Goal: Task Accomplishment & Management: Manage account settings

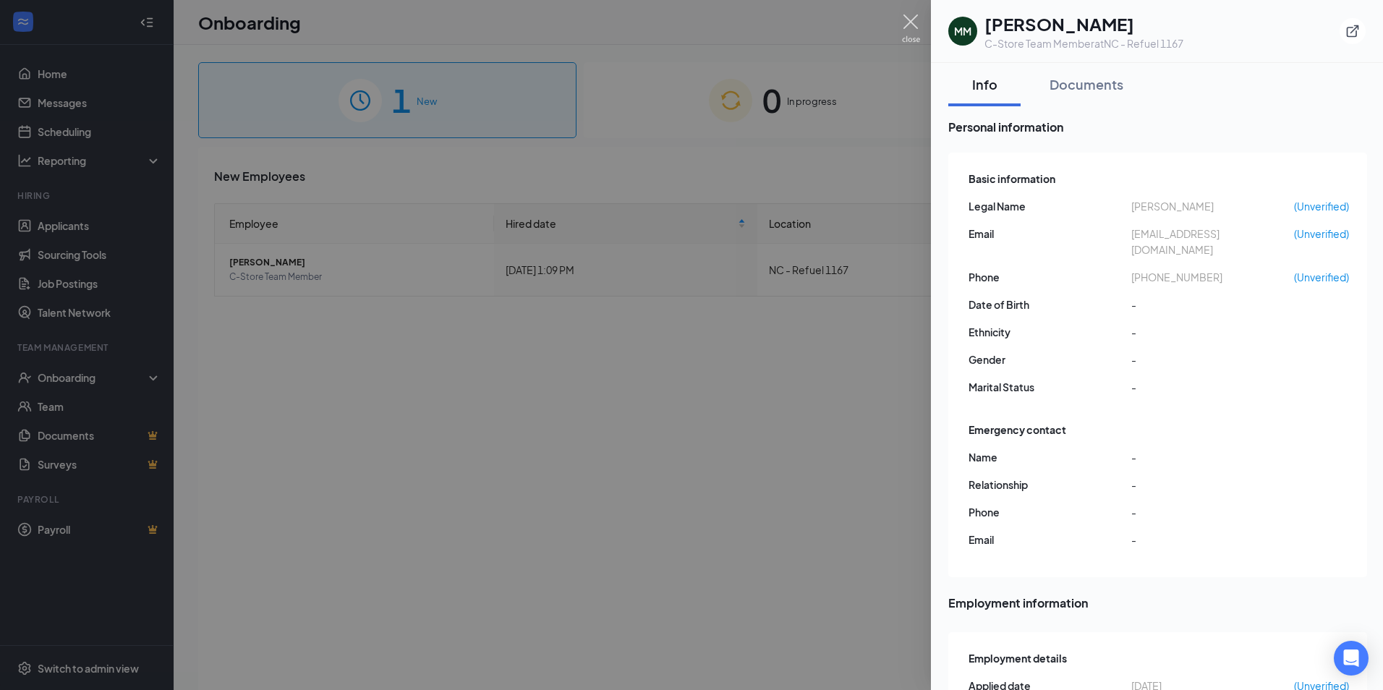
click at [908, 20] on img at bounding box center [911, 28] width 18 height 28
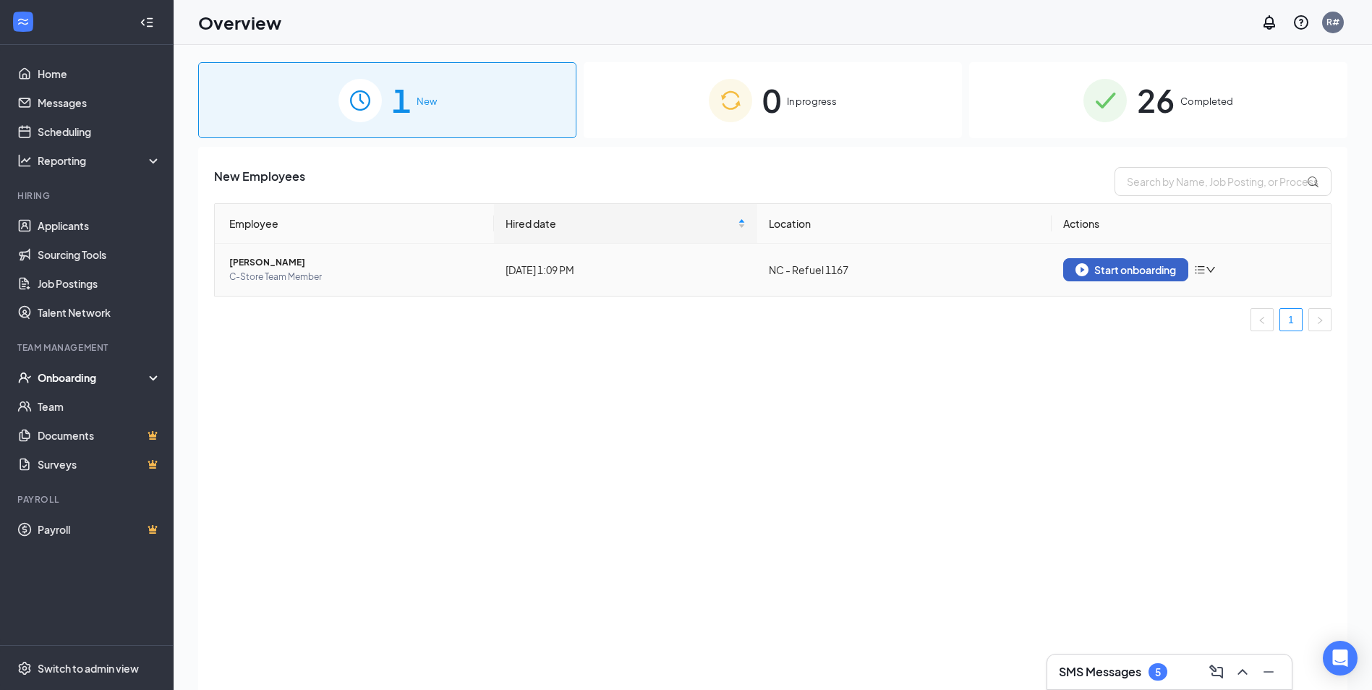
click at [1126, 276] on button "Start onboarding" at bounding box center [1125, 269] width 125 height 23
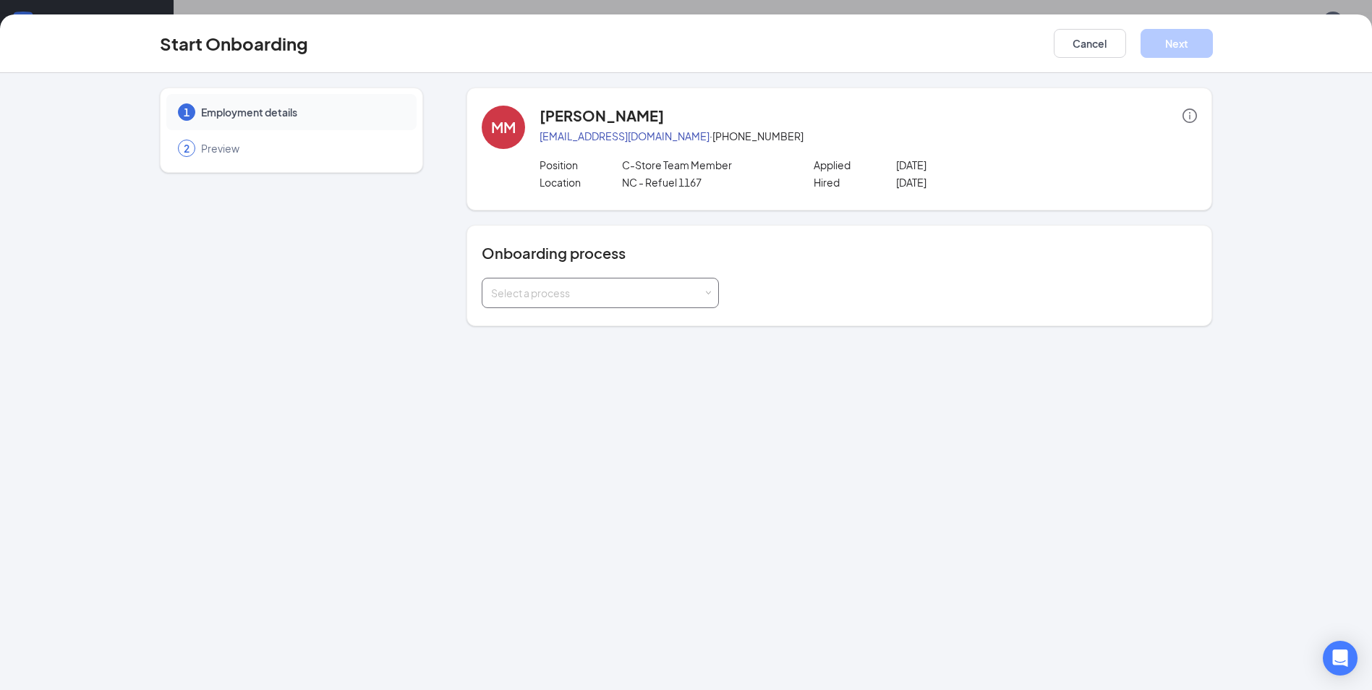
click at [709, 292] on span at bounding box center [708, 293] width 7 height 7
click at [583, 330] on li "New Hire Documentation" at bounding box center [600, 324] width 237 height 26
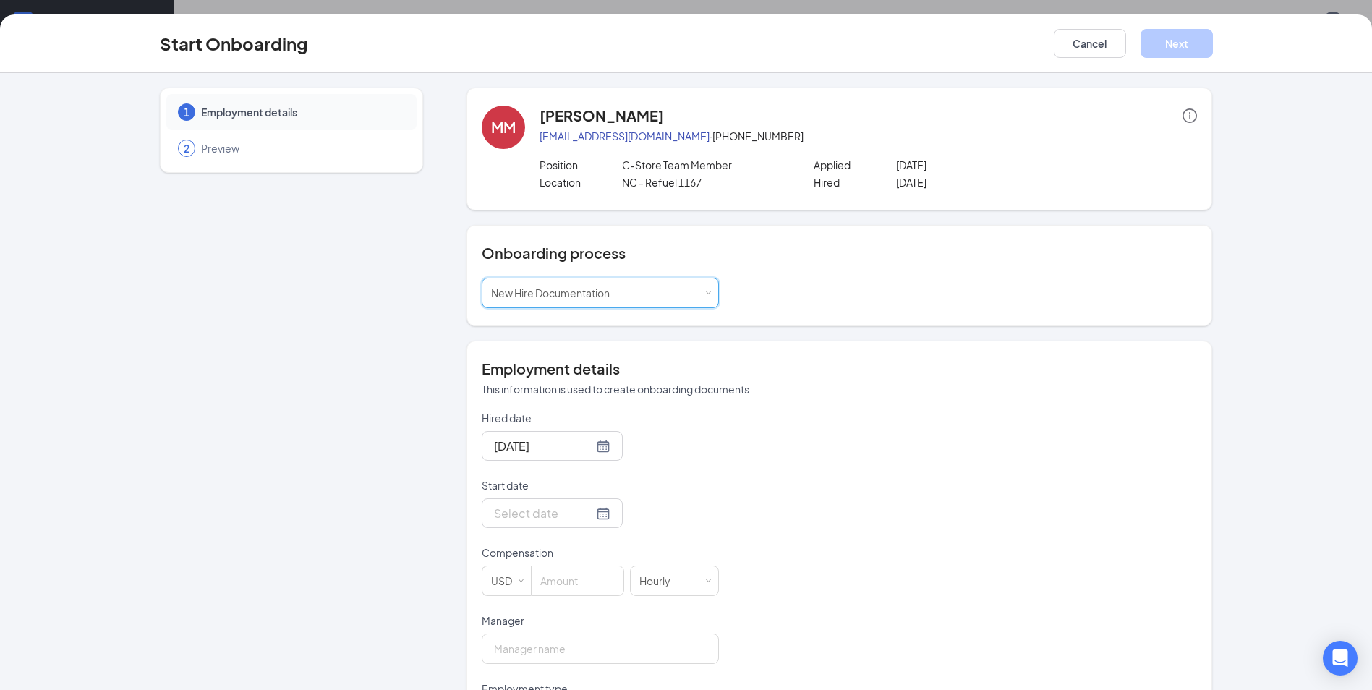
click at [563, 579] on input at bounding box center [578, 580] width 92 height 29
type input "12"
click at [690, 590] on div "Hourly" at bounding box center [674, 580] width 70 height 29
click at [670, 611] on li "Hourly" at bounding box center [668, 611] width 89 height 24
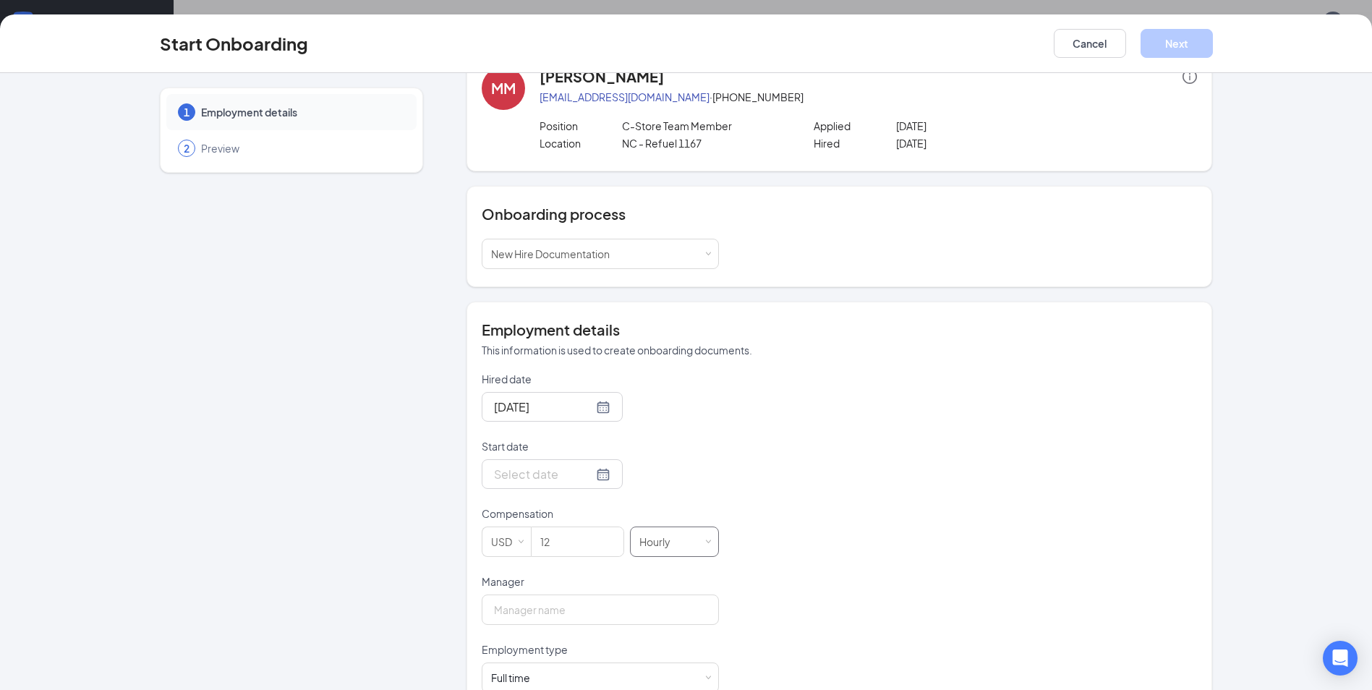
scroll to position [75, 0]
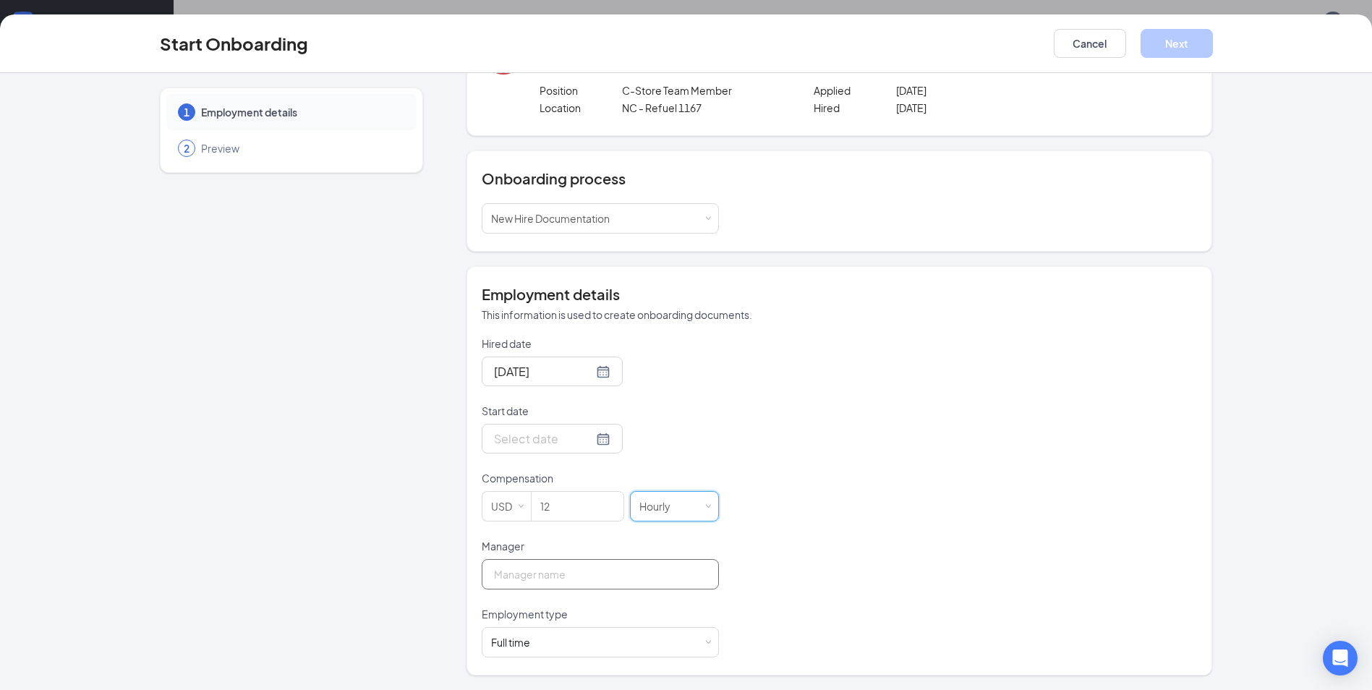
click at [582, 572] on input "Manager" at bounding box center [600, 574] width 237 height 30
type input "Robin L Dumas"
click at [708, 639] on div "Full time Works 30+ hours per week and is reasonably expected to work" at bounding box center [600, 642] width 237 height 30
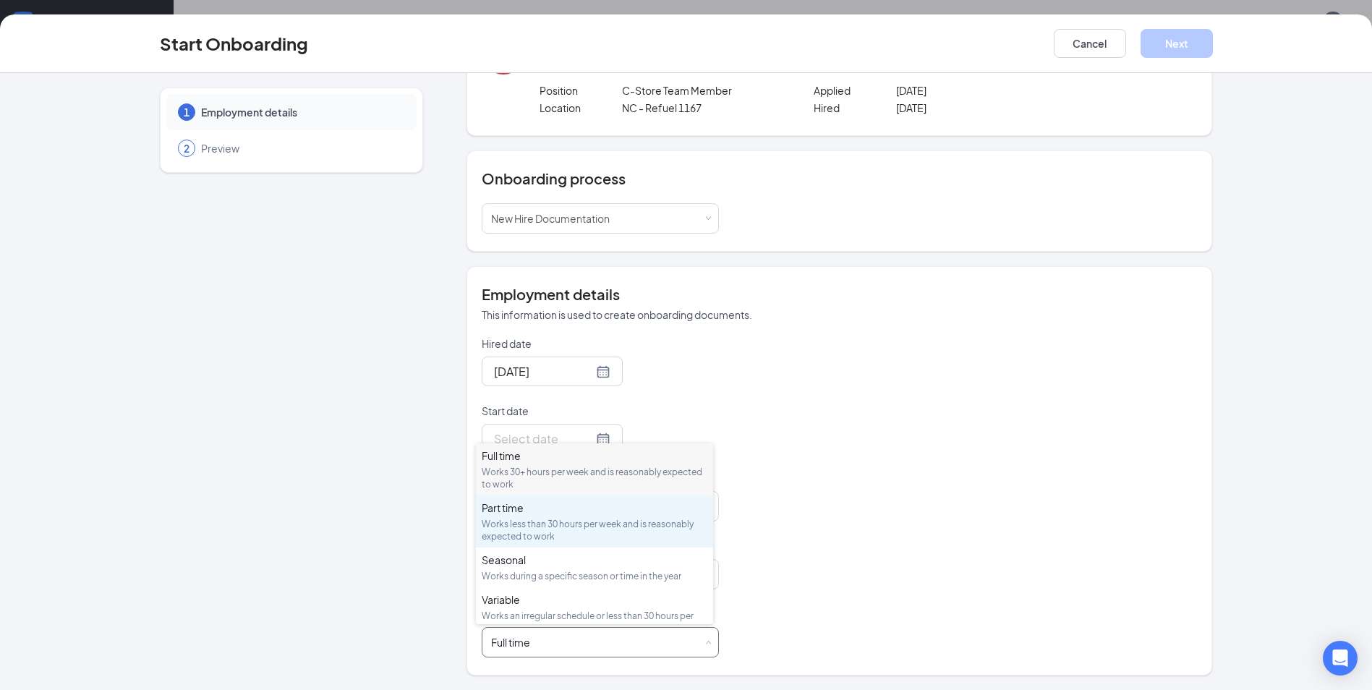
click at [554, 520] on div "Works less than 30 hours per week and is reasonably expected to work" at bounding box center [595, 530] width 226 height 25
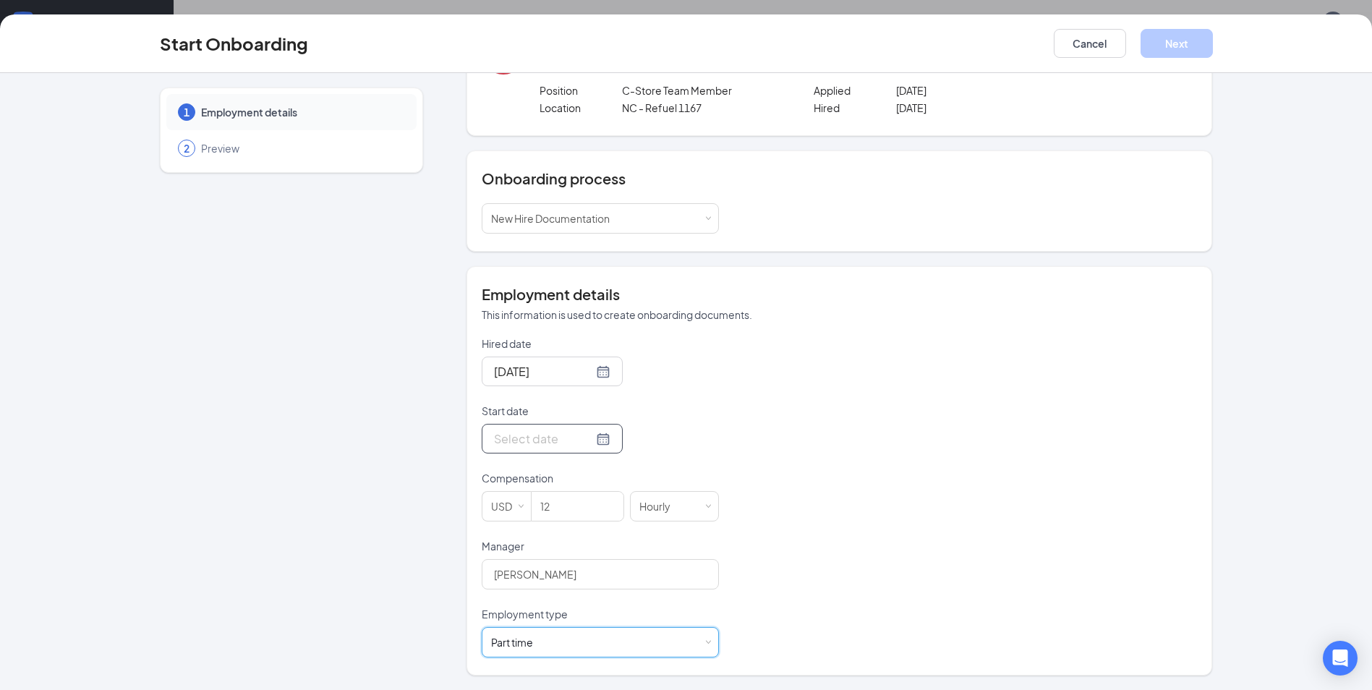
click at [595, 441] on div at bounding box center [552, 439] width 141 height 30
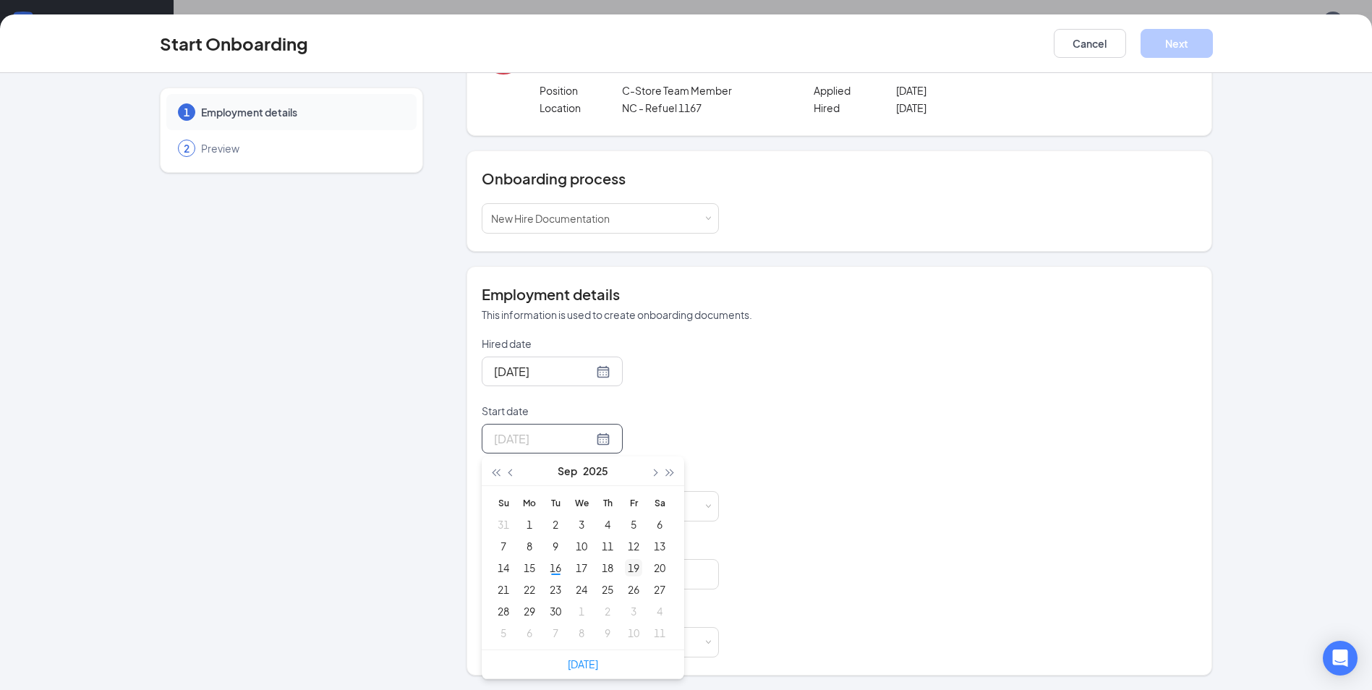
type input "Sep 19, 2025"
click at [627, 568] on div "19" at bounding box center [633, 567] width 17 height 17
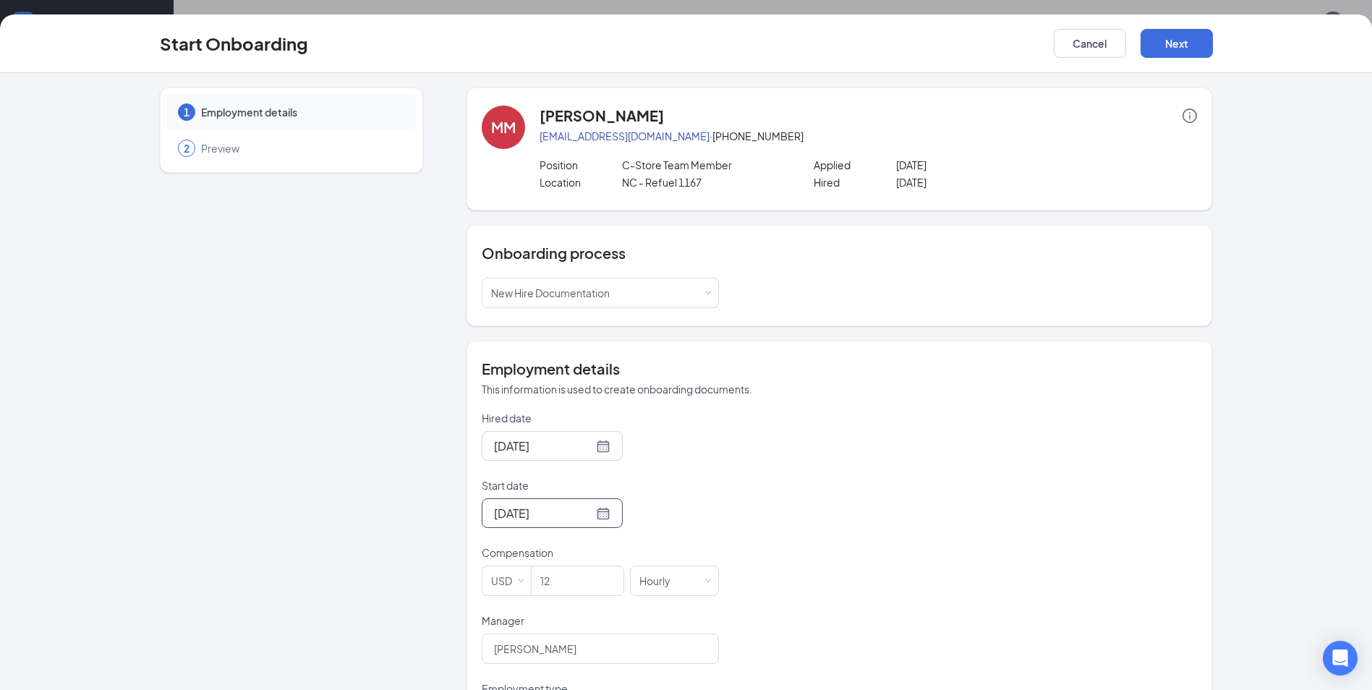
scroll to position [0, 0]
click at [1187, 40] on button "Next" at bounding box center [1177, 43] width 72 height 29
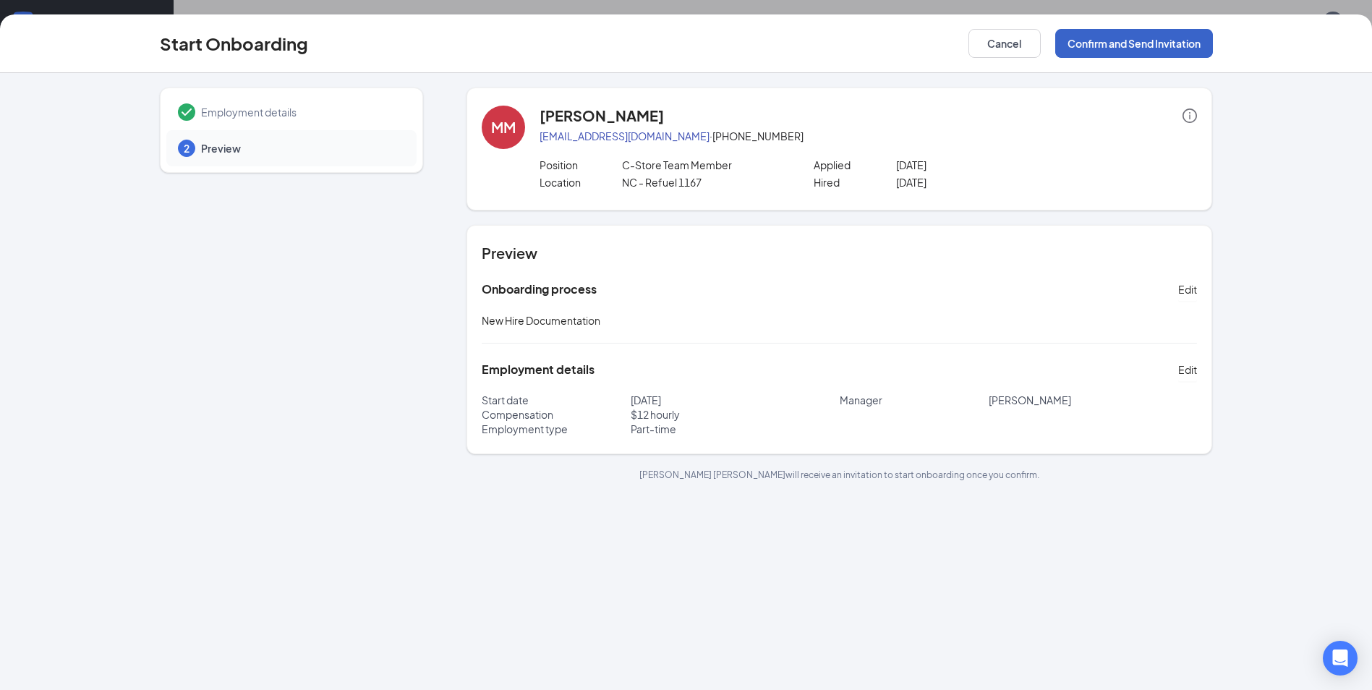
click at [1158, 40] on button "Confirm and Send Invitation" at bounding box center [1134, 43] width 158 height 29
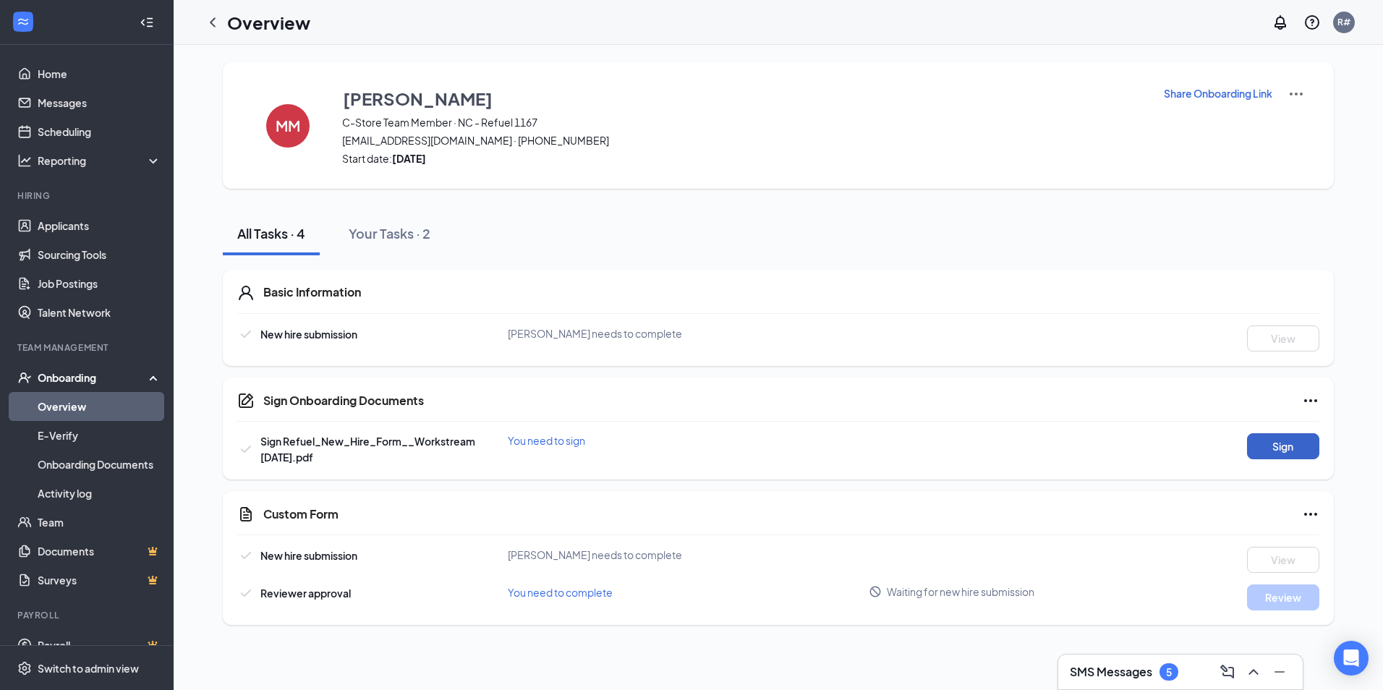
click at [1297, 442] on button "Sign" at bounding box center [1283, 446] width 72 height 26
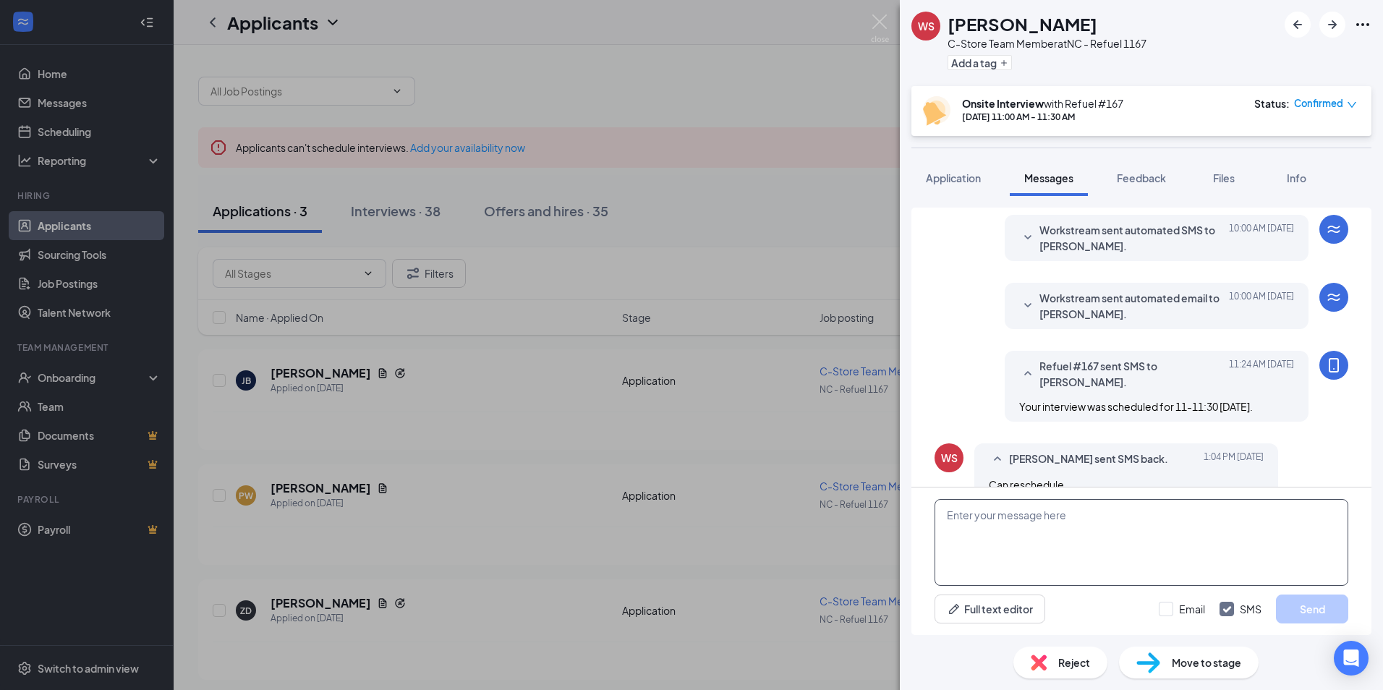
scroll to position [466, 0]
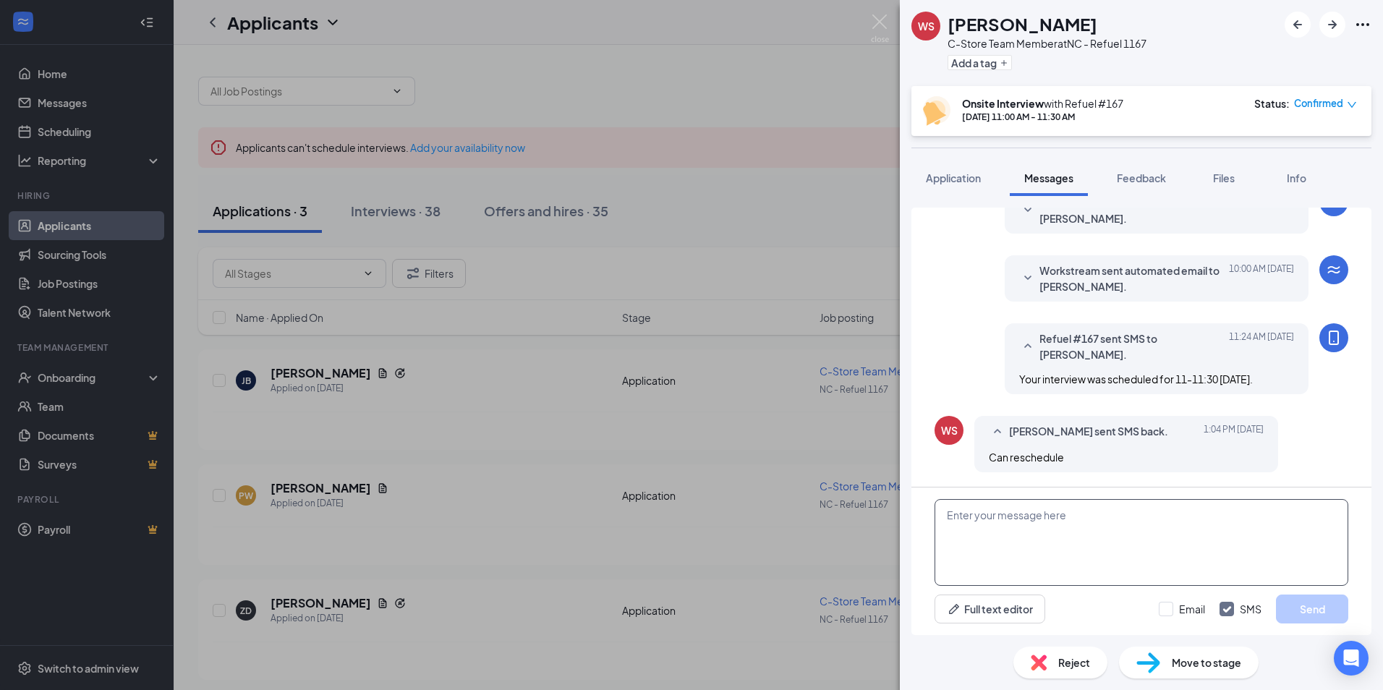
click at [990, 525] on textarea at bounding box center [1142, 542] width 414 height 87
click at [1141, 514] on textarea "Can you come by this afternoon around 5 pm" at bounding box center [1142, 542] width 414 height 87
click at [1099, 514] on textarea "Can you come by this afternoon around 6 pm" at bounding box center [1142, 542] width 414 height 87
click at [1092, 514] on textarea "Can you come by this evening around 6 pm" at bounding box center [1142, 542] width 414 height 87
drag, startPoint x: 1105, startPoint y: 517, endPoint x: 1369, endPoint y: 541, distance: 265.1
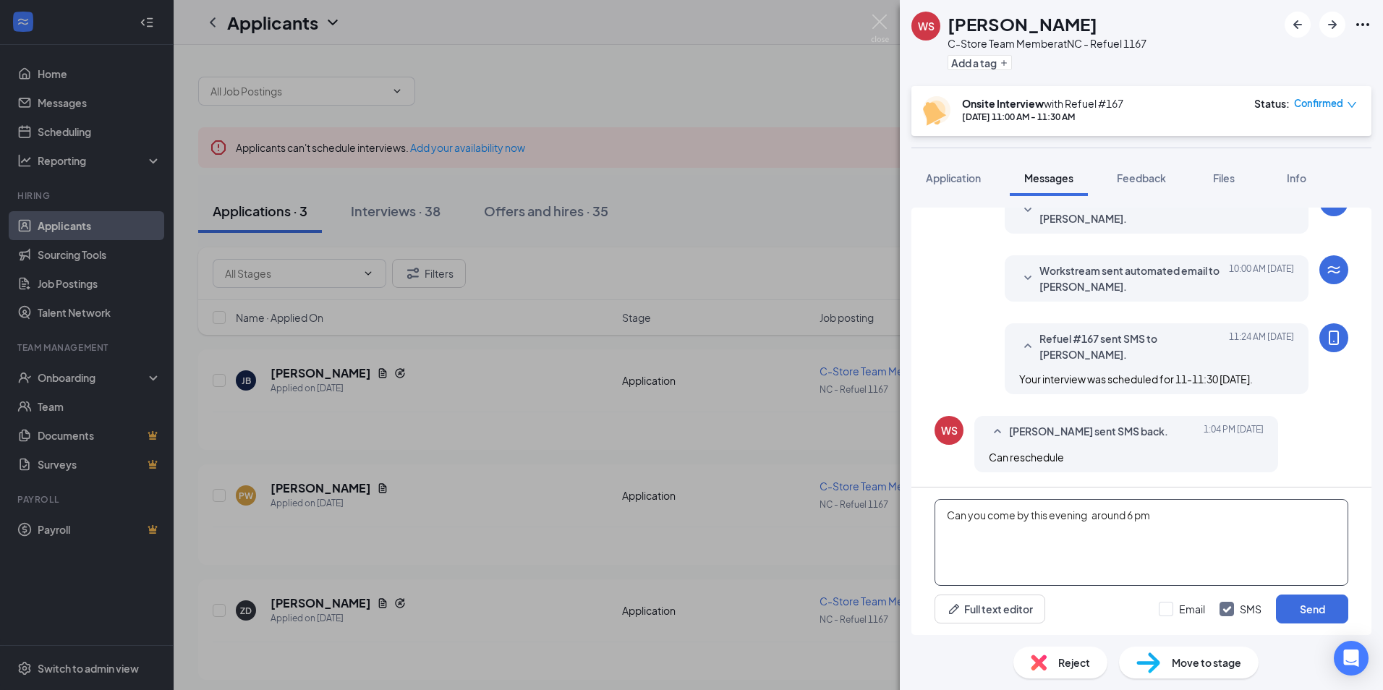
click at [1330, 551] on textarea "Can you come by this evening around 6 pm" at bounding box center [1142, 542] width 414 height 87
type textarea "Can you come by this evening around 6 pm"
click at [1304, 613] on button "Send" at bounding box center [1312, 609] width 72 height 29
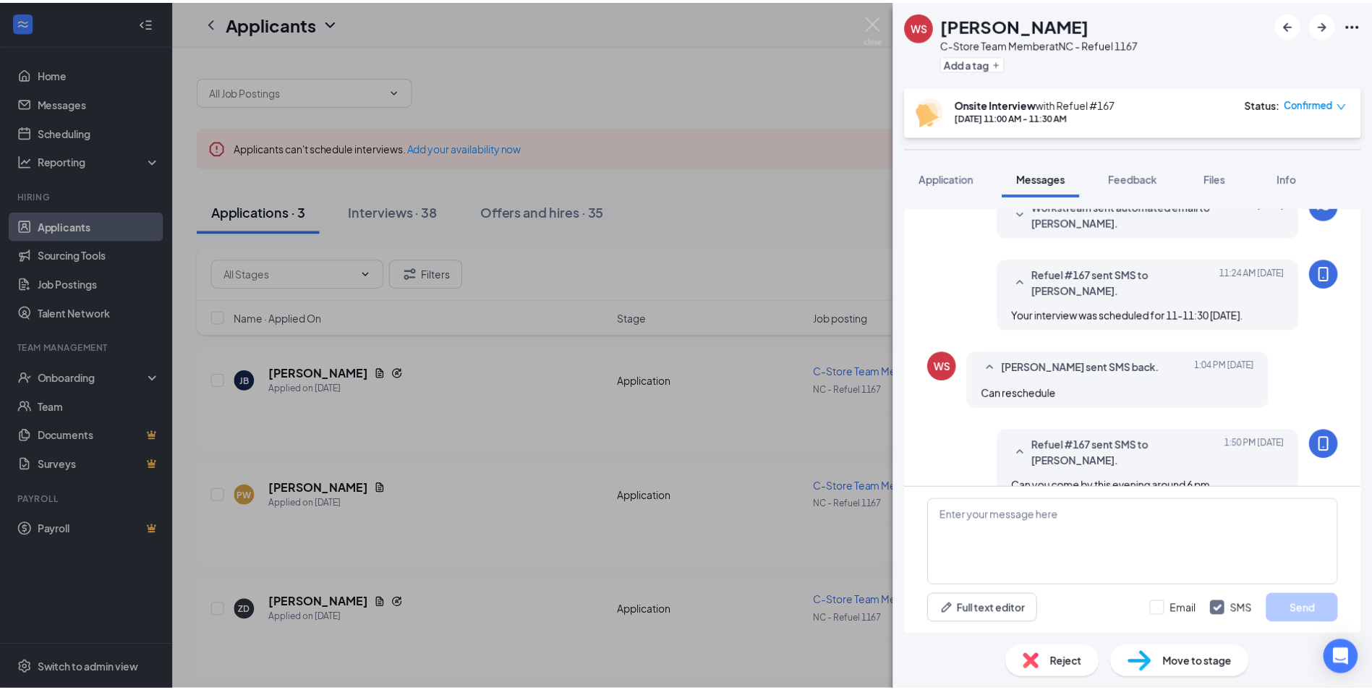
scroll to position [558, 0]
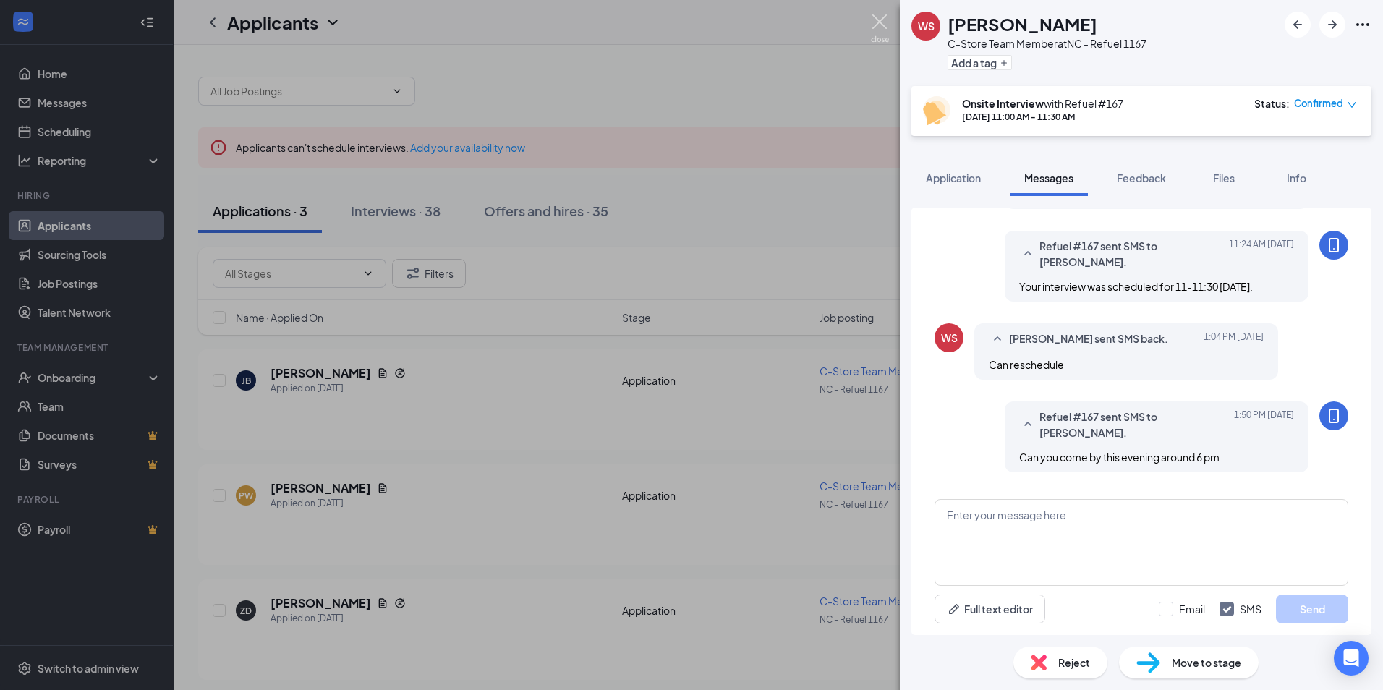
click at [885, 20] on img at bounding box center [880, 28] width 18 height 28
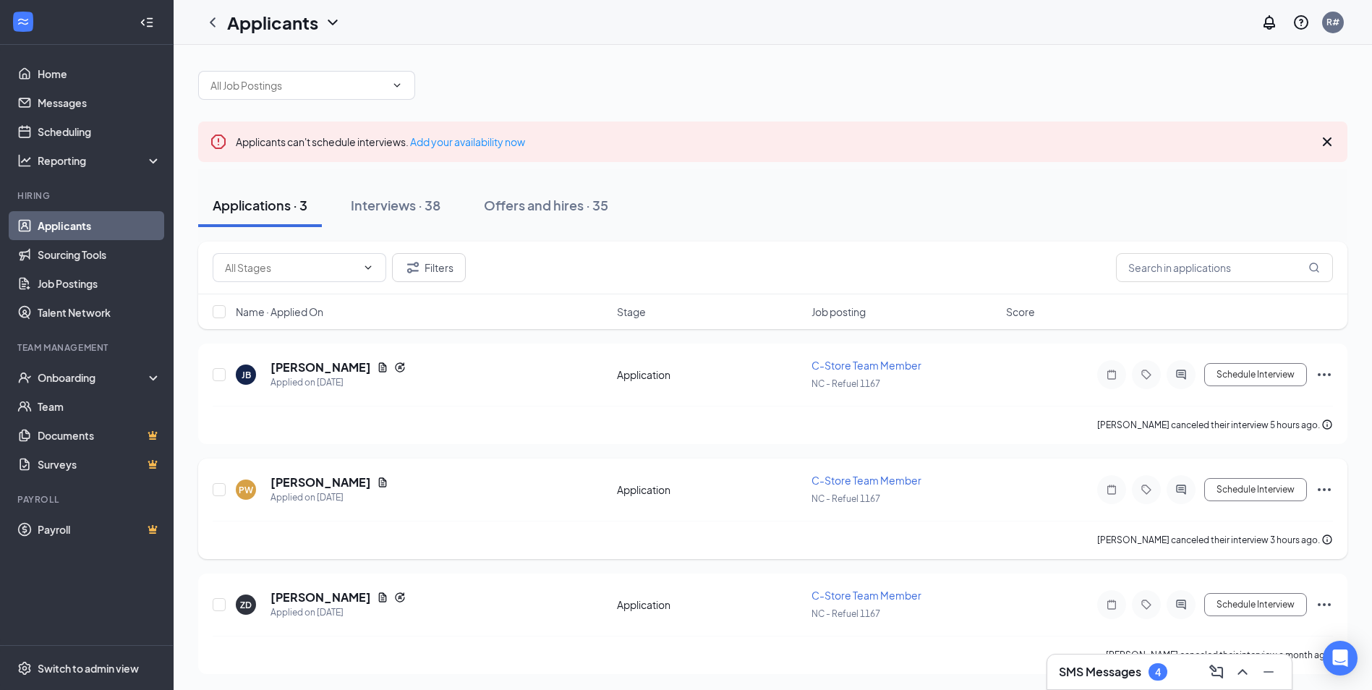
scroll to position [7, 0]
click at [401, 208] on div "Interviews · 38" at bounding box center [396, 204] width 90 height 18
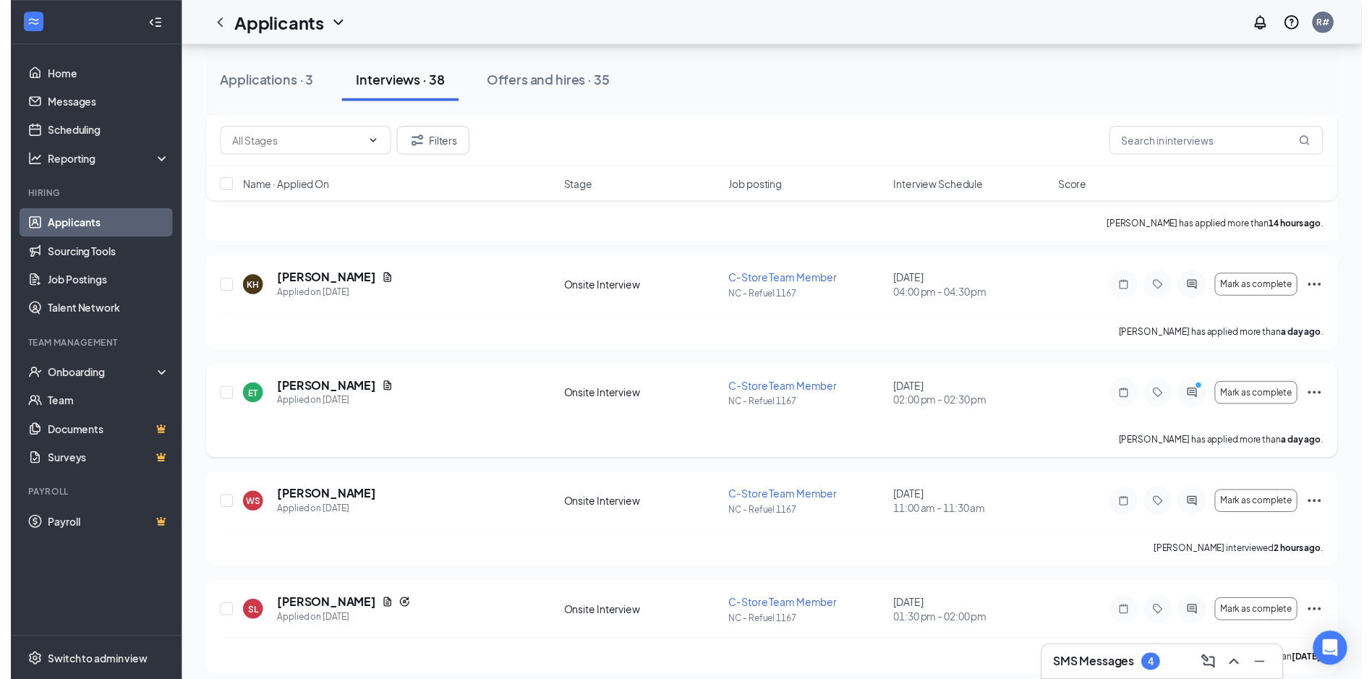
scroll to position [362, 0]
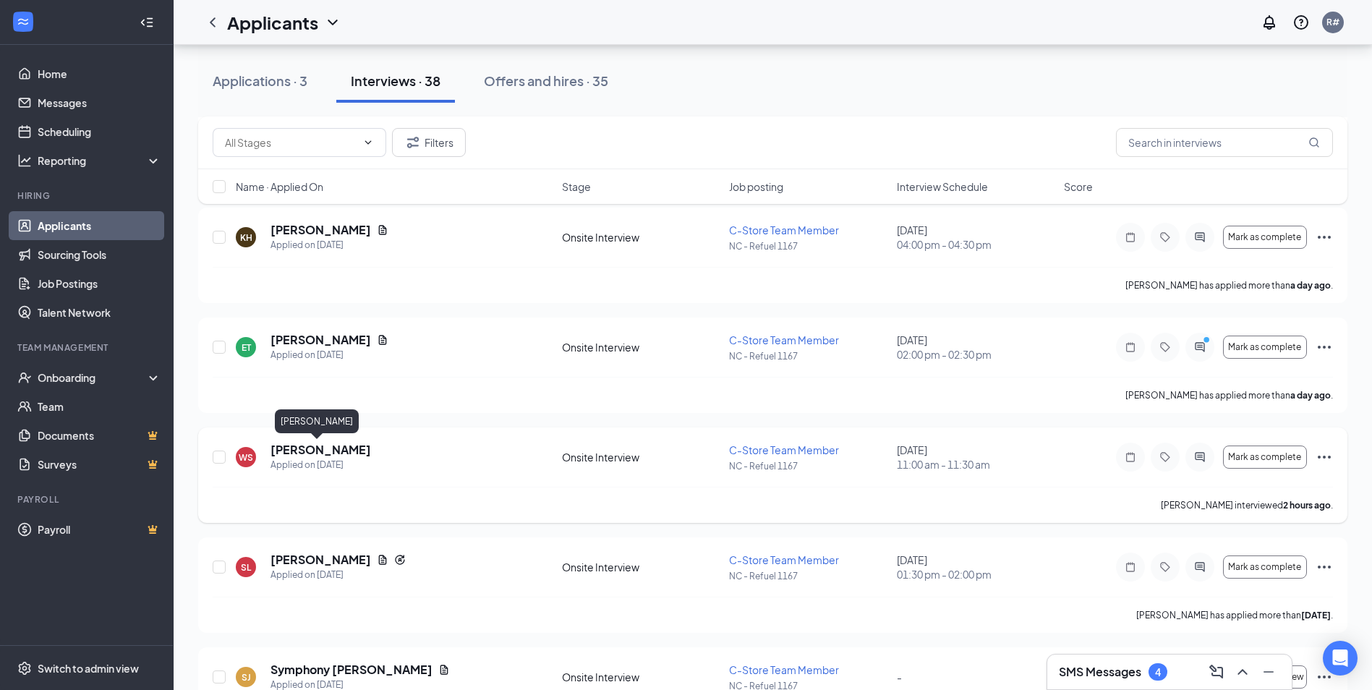
click at [336, 450] on h5 "Weddy Smith" at bounding box center [321, 450] width 101 height 16
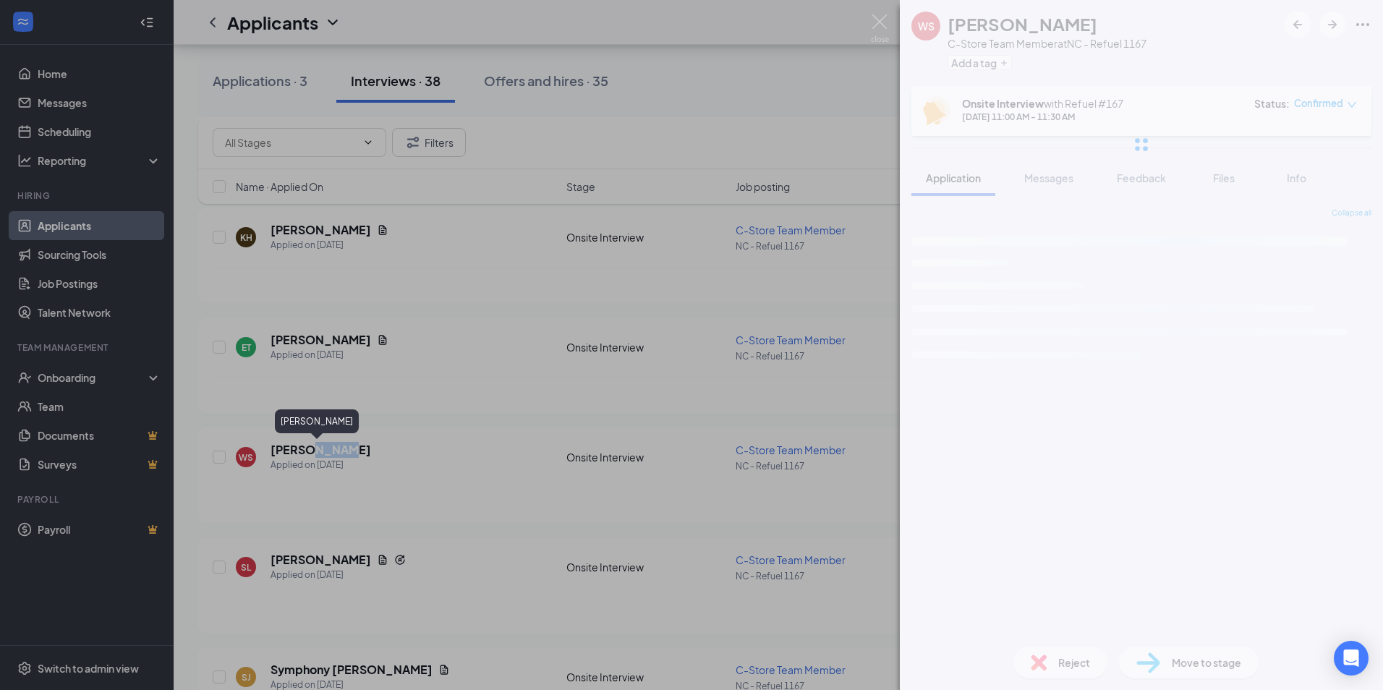
drag, startPoint x: 335, startPoint y: 449, endPoint x: 1120, endPoint y: 332, distance: 793.5
click at [240, 456] on div "WS Weddy Smith C-Store Team Member at NC - Refuel 1167 Add a tag Onsite Intervi…" at bounding box center [691, 345] width 1383 height 690
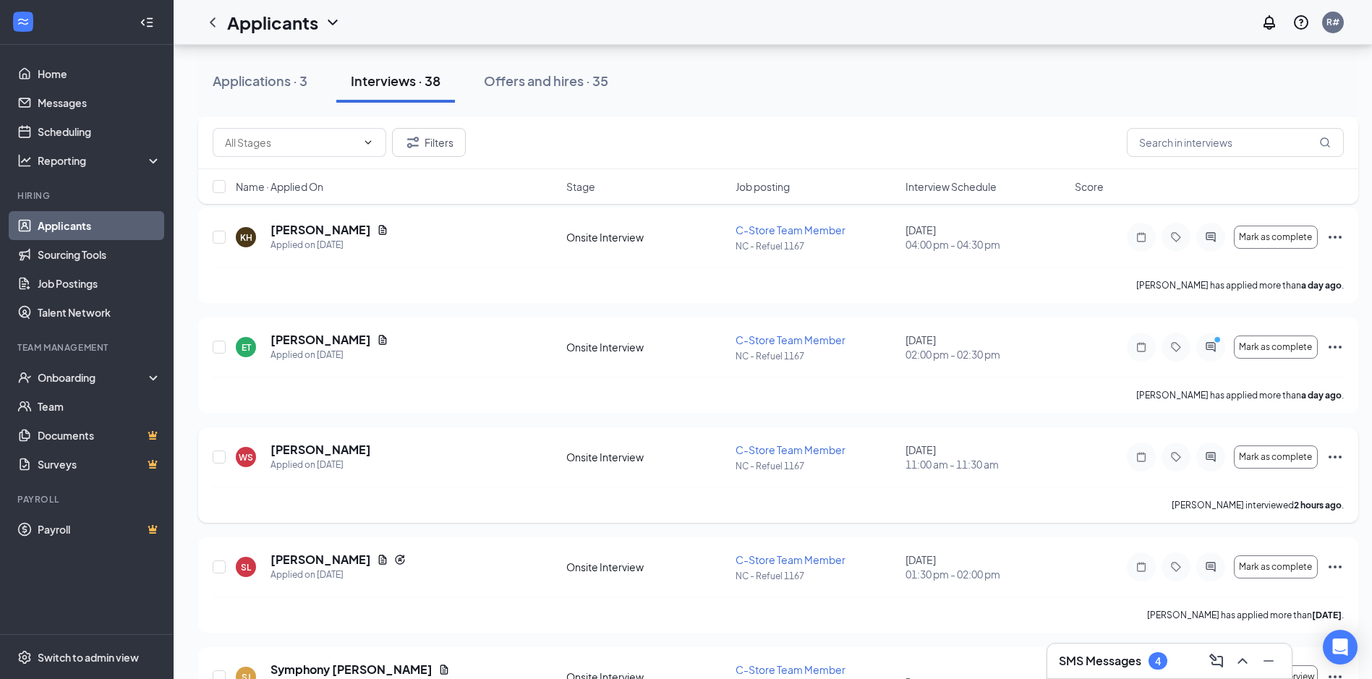
click at [240, 459] on div "WS" at bounding box center [246, 457] width 14 height 12
click at [240, 457] on div "WS" at bounding box center [246, 457] width 14 height 12
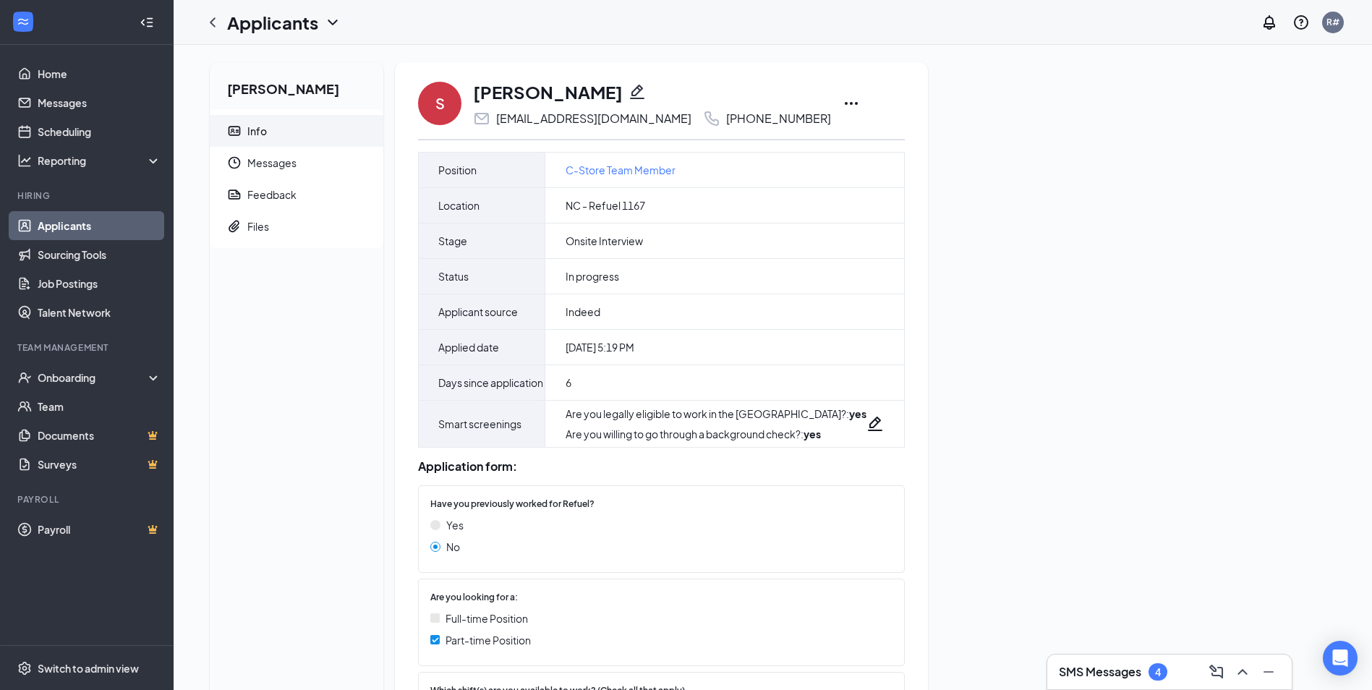
click at [1286, 676] on div "SMS Messages 4" at bounding box center [1169, 672] width 245 height 35
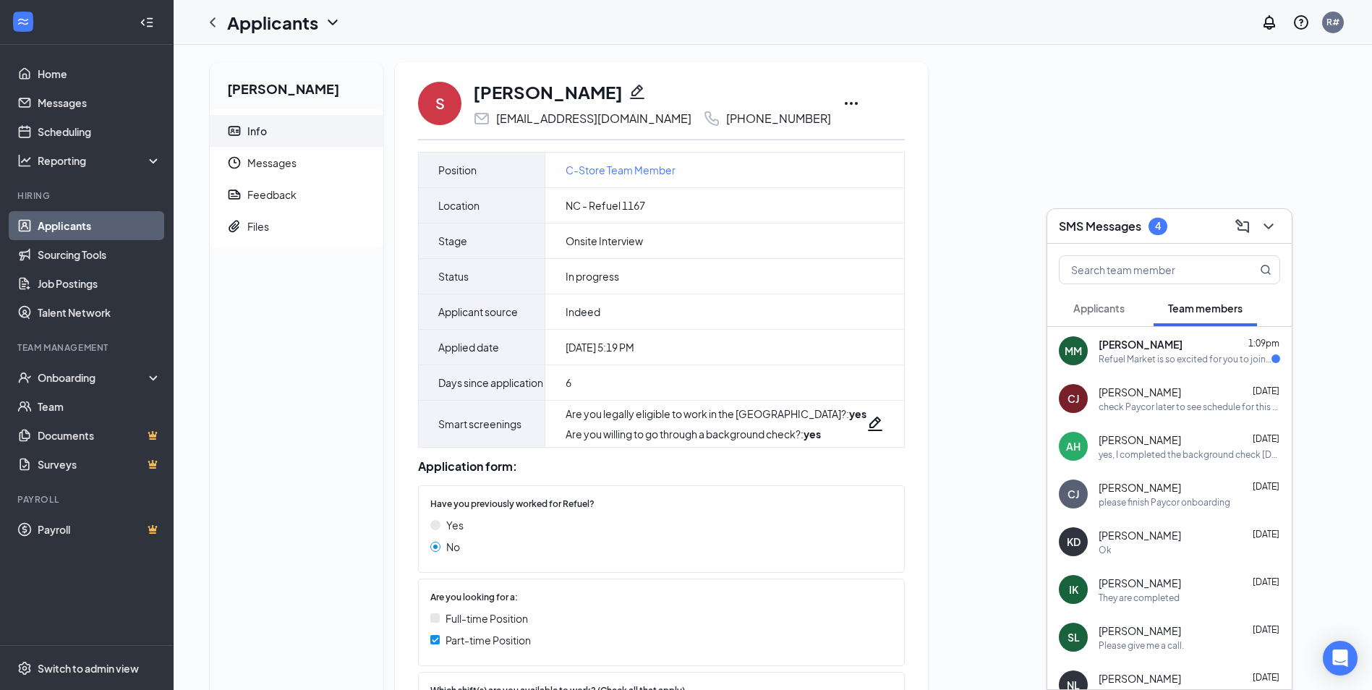
click at [1115, 310] on span "Applicants" at bounding box center [1099, 308] width 51 height 13
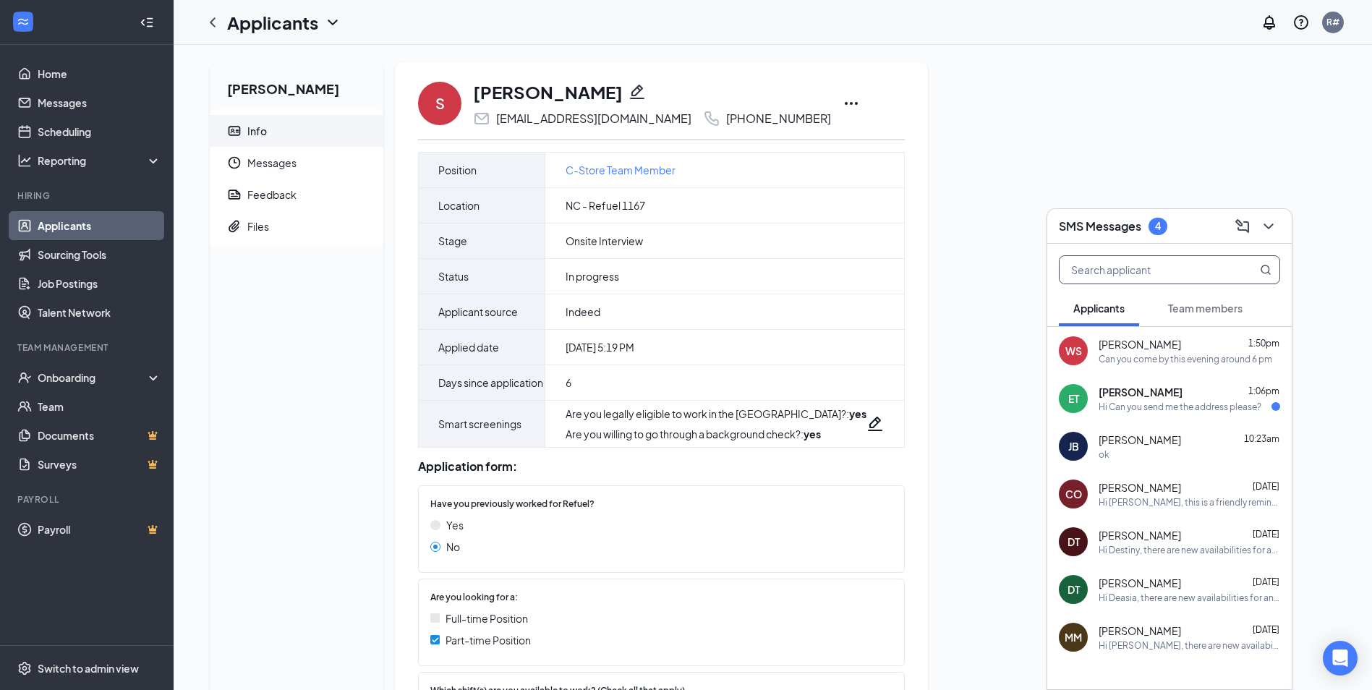
drag, startPoint x: 1189, startPoint y: 273, endPoint x: 1199, endPoint y: 278, distance: 10.4
click at [1193, 273] on input "text" at bounding box center [1145, 269] width 171 height 27
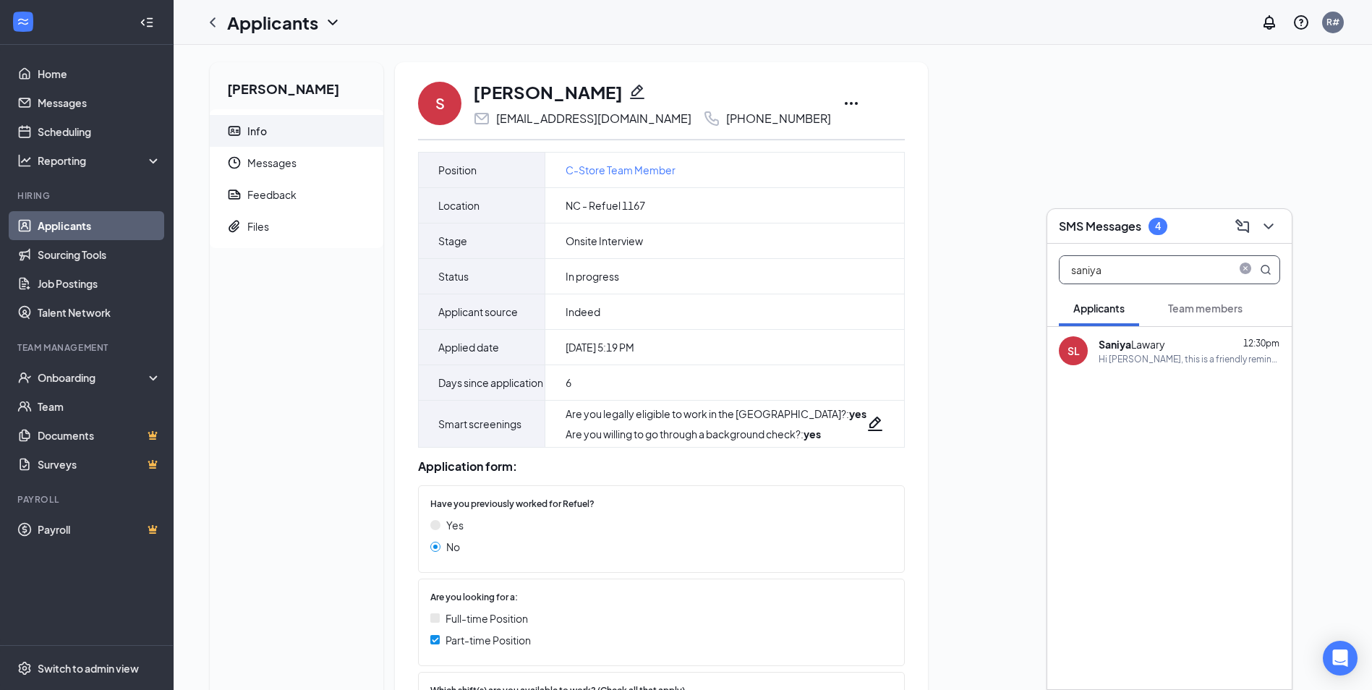
type input "saniya"
click at [1184, 360] on div "Hi Saniya Lawary, this is a friendly reminder. Your meeting with Refuel Market …" at bounding box center [1190, 359] width 182 height 12
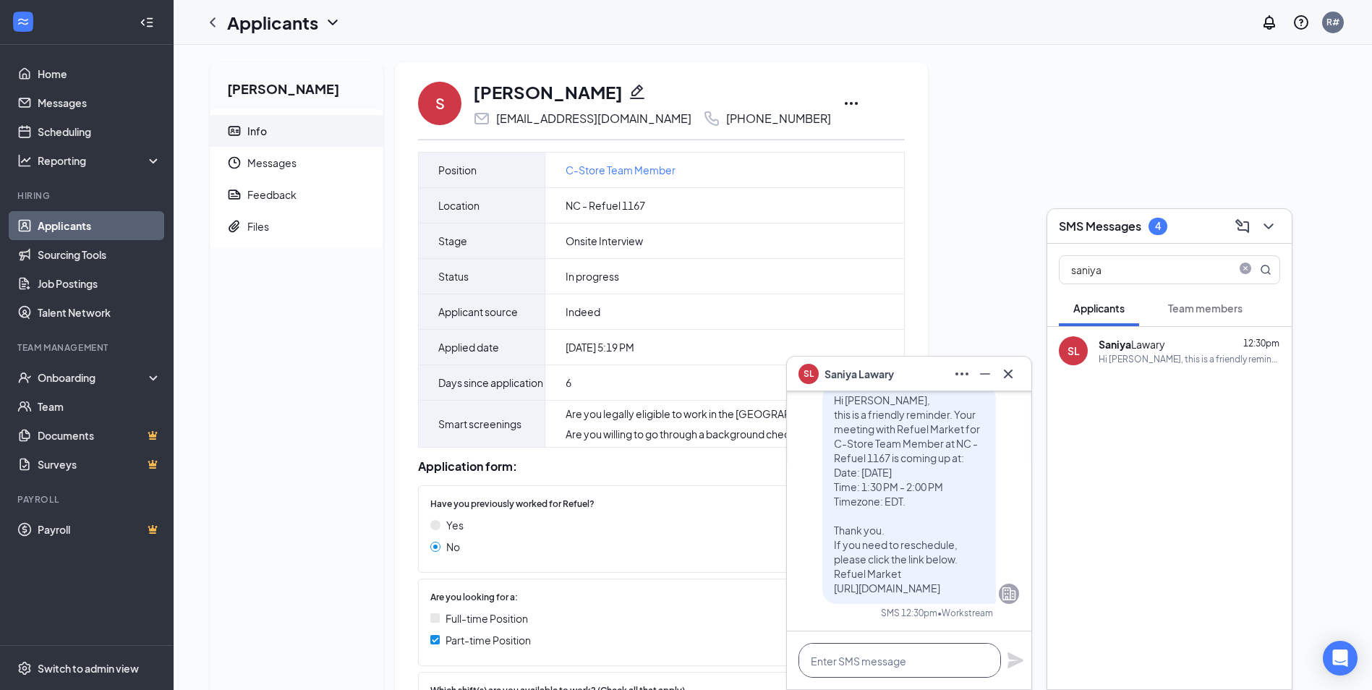
click at [904, 662] on textarea at bounding box center [900, 660] width 203 height 35
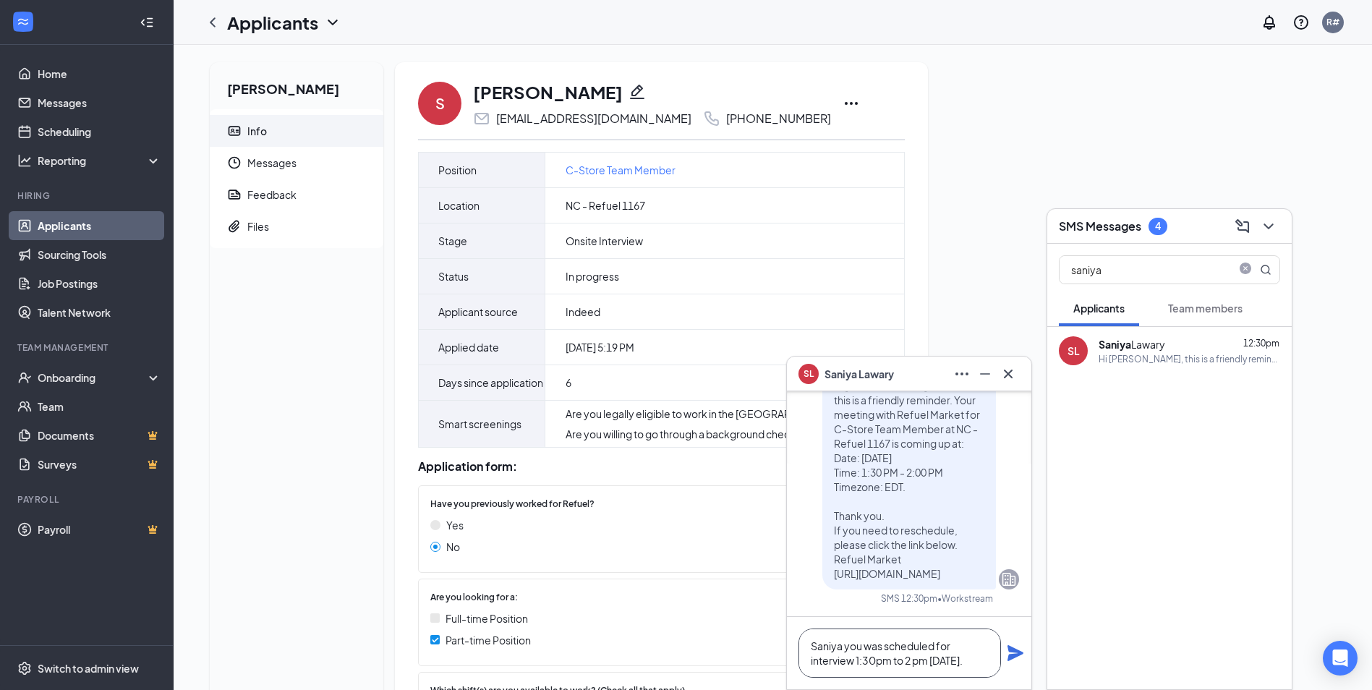
type textarea "Saniya you was scheduled for interview 1:30pm to 2 pm today."
click at [1010, 650] on icon "Plane" at bounding box center [1015, 653] width 17 height 17
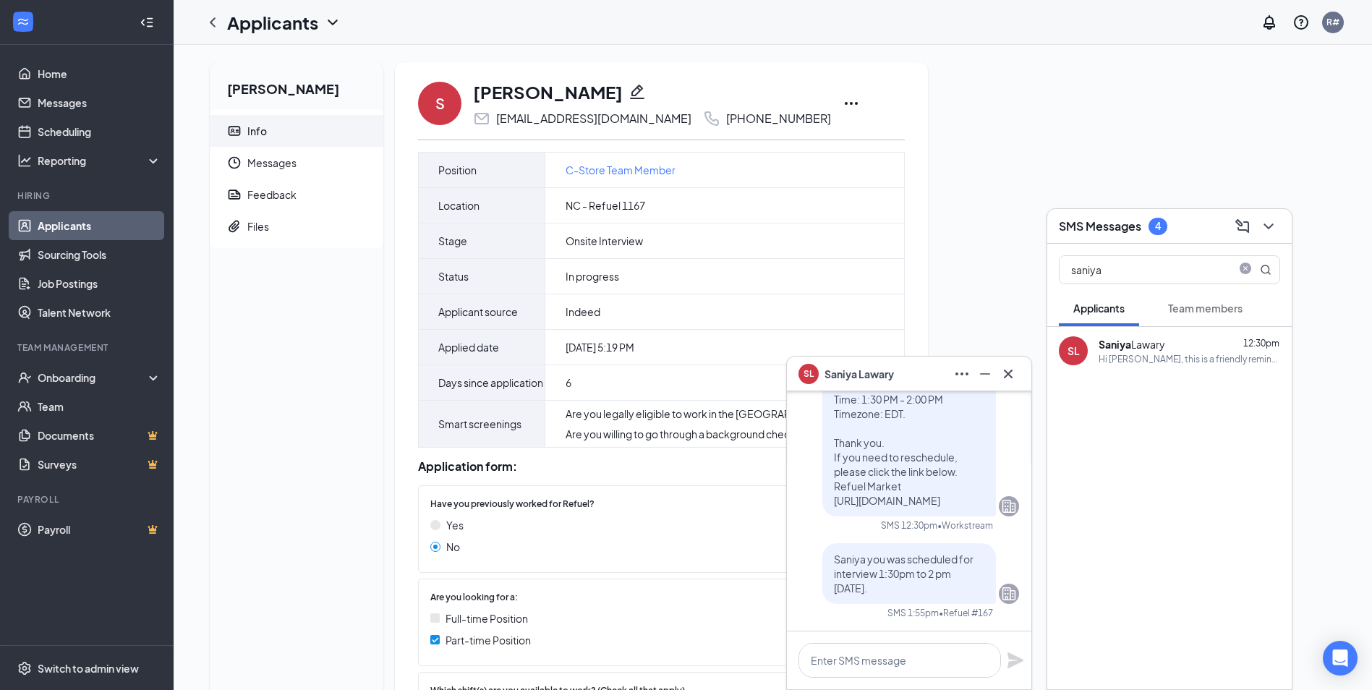
scroll to position [0, 0]
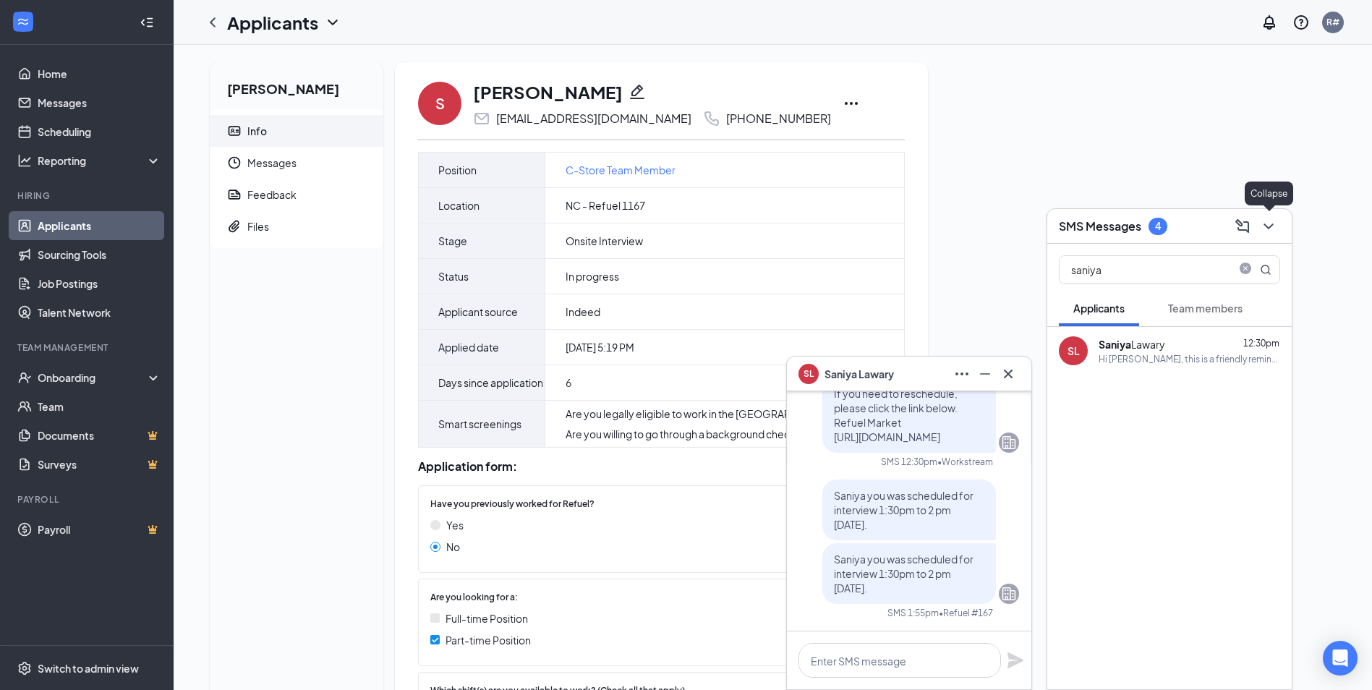
click at [1277, 221] on icon "ChevronDown" at bounding box center [1268, 226] width 17 height 17
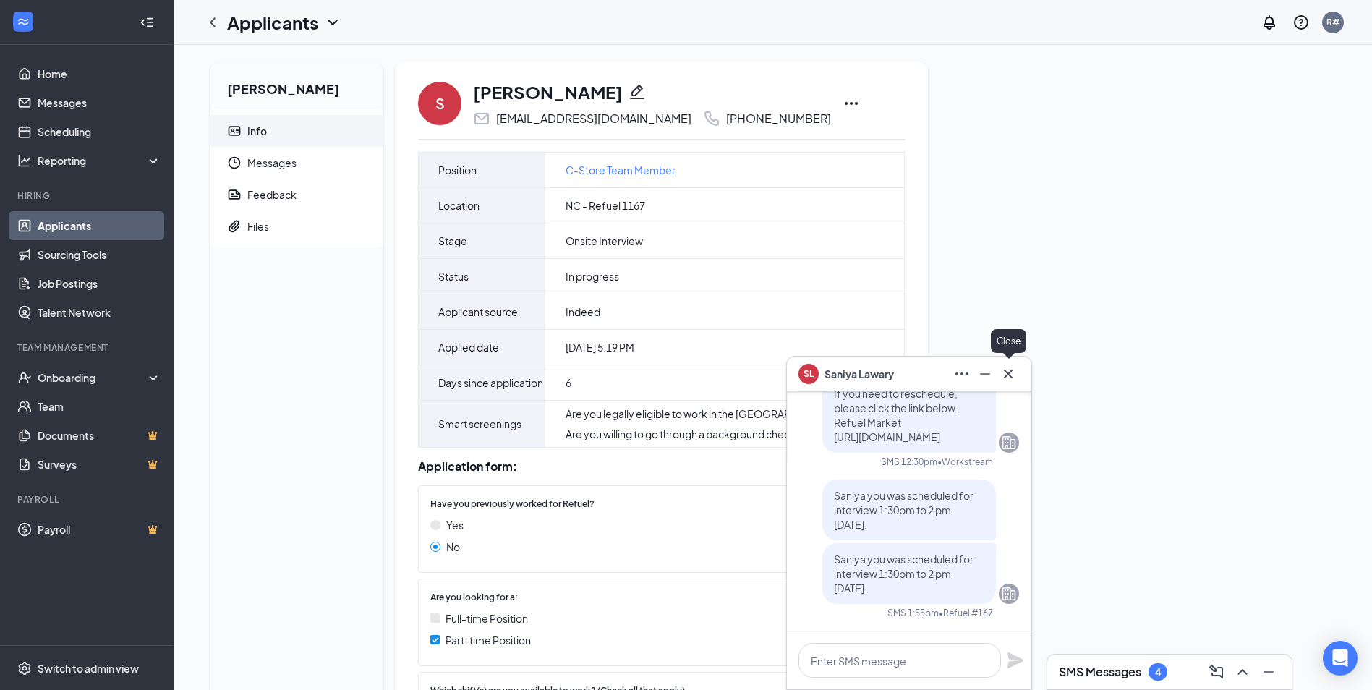
click at [1016, 376] on icon "Cross" at bounding box center [1008, 373] width 17 height 17
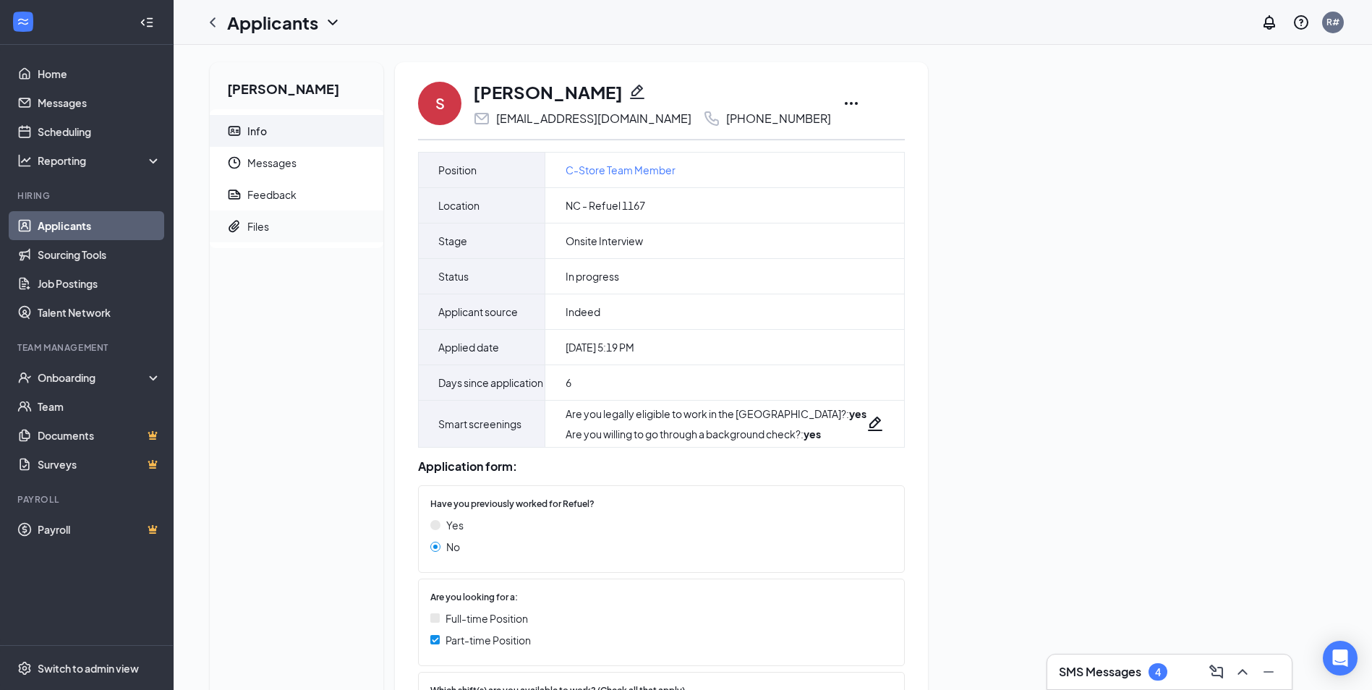
click at [265, 230] on div "Files" at bounding box center [258, 226] width 22 height 14
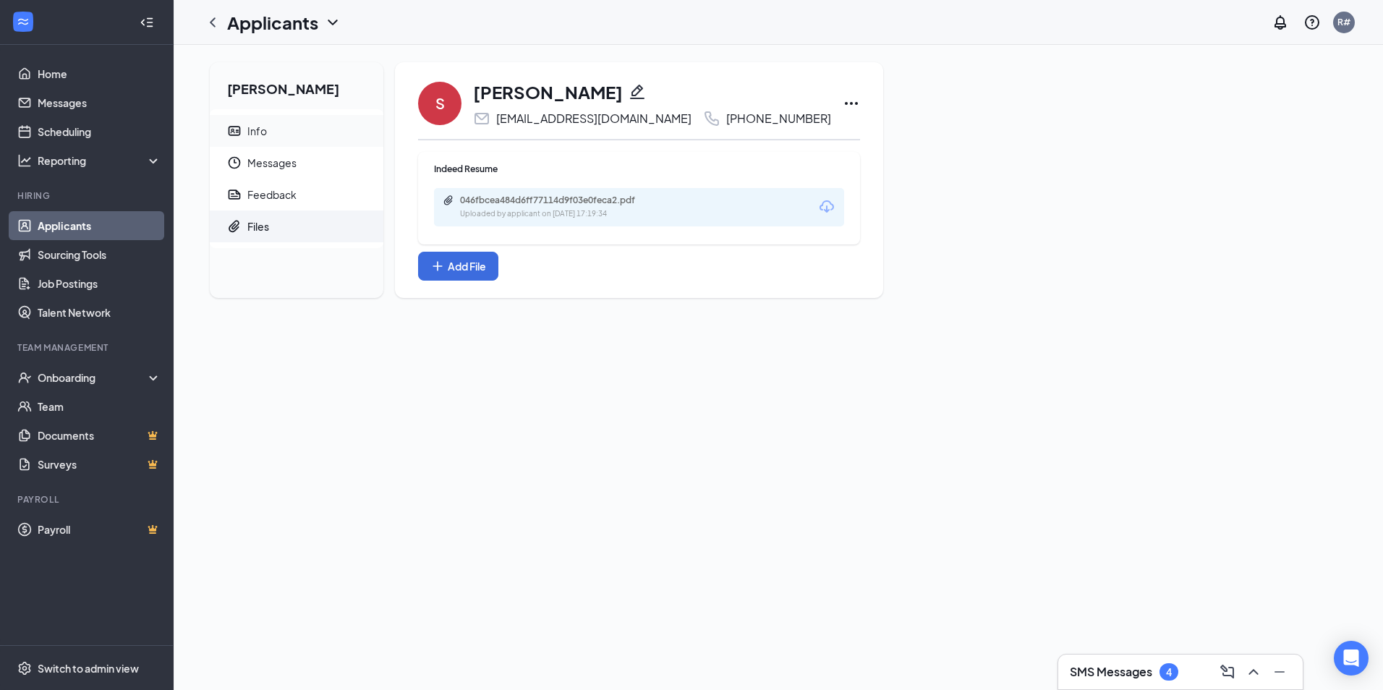
click at [262, 131] on div "Info" at bounding box center [257, 131] width 20 height 14
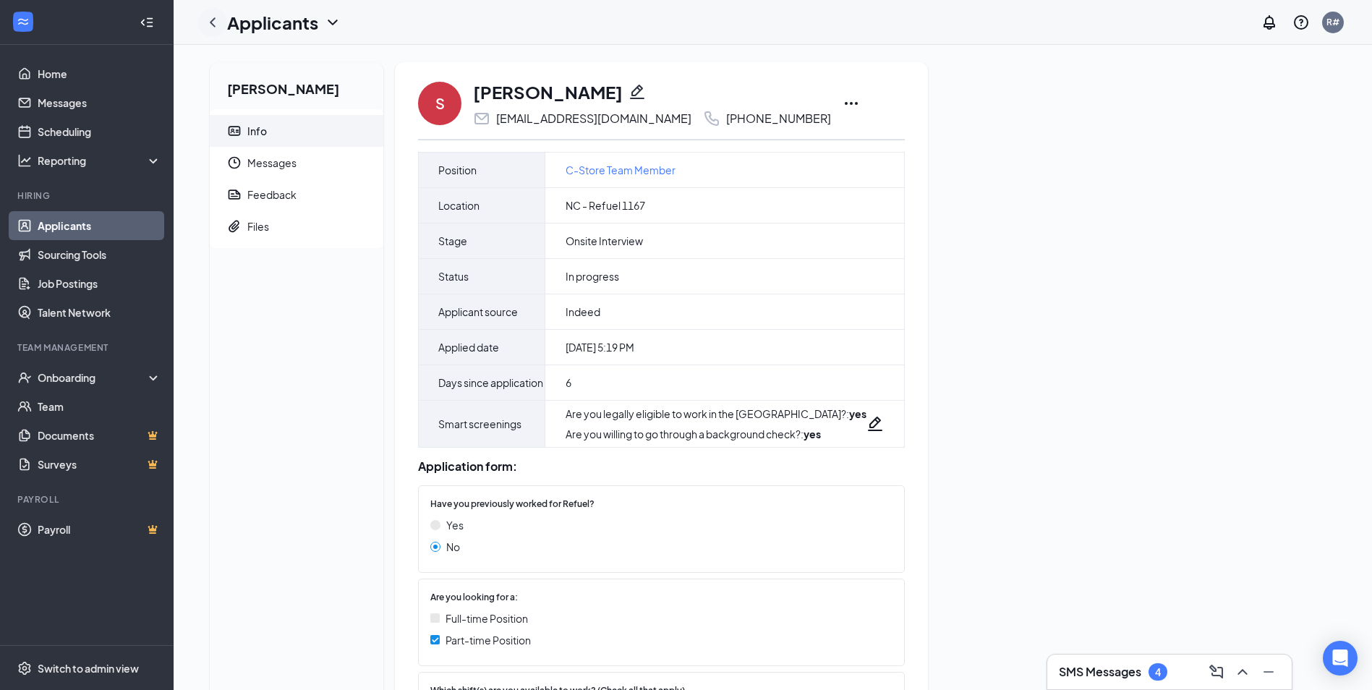
click at [214, 25] on icon "ChevronLeft" at bounding box center [213, 21] width 6 height 9
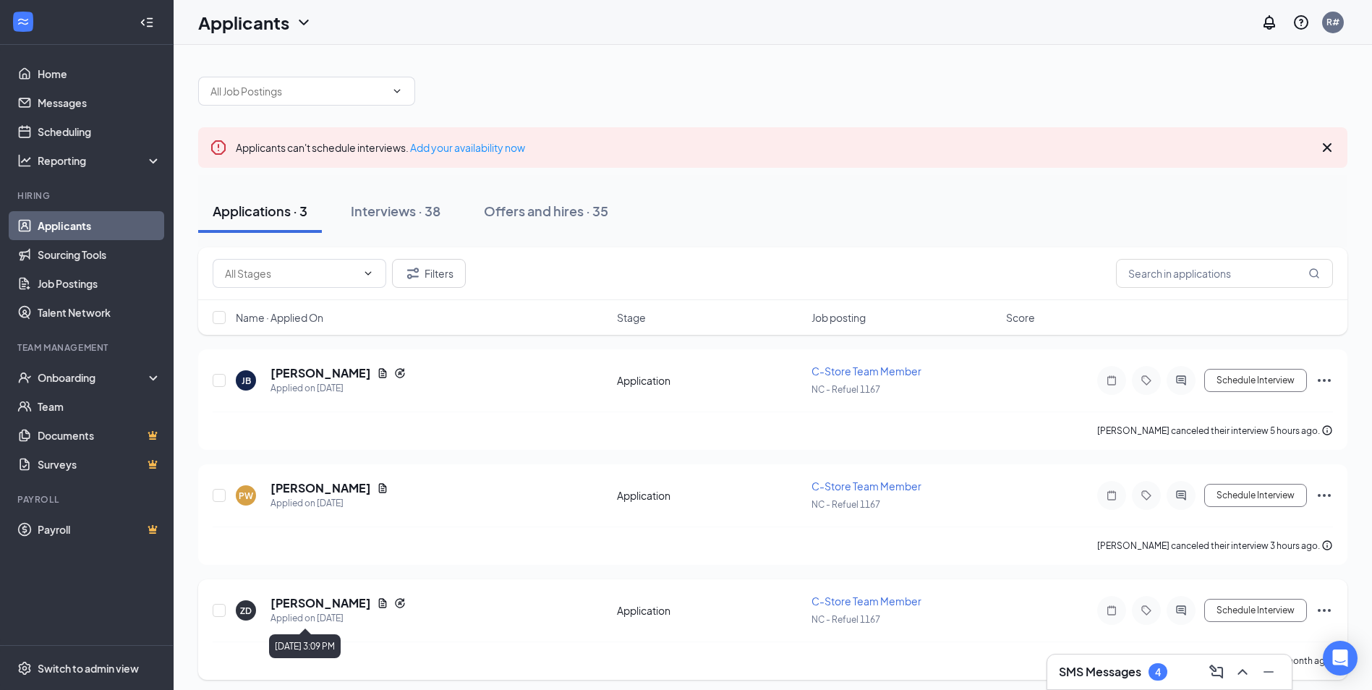
scroll to position [7, 0]
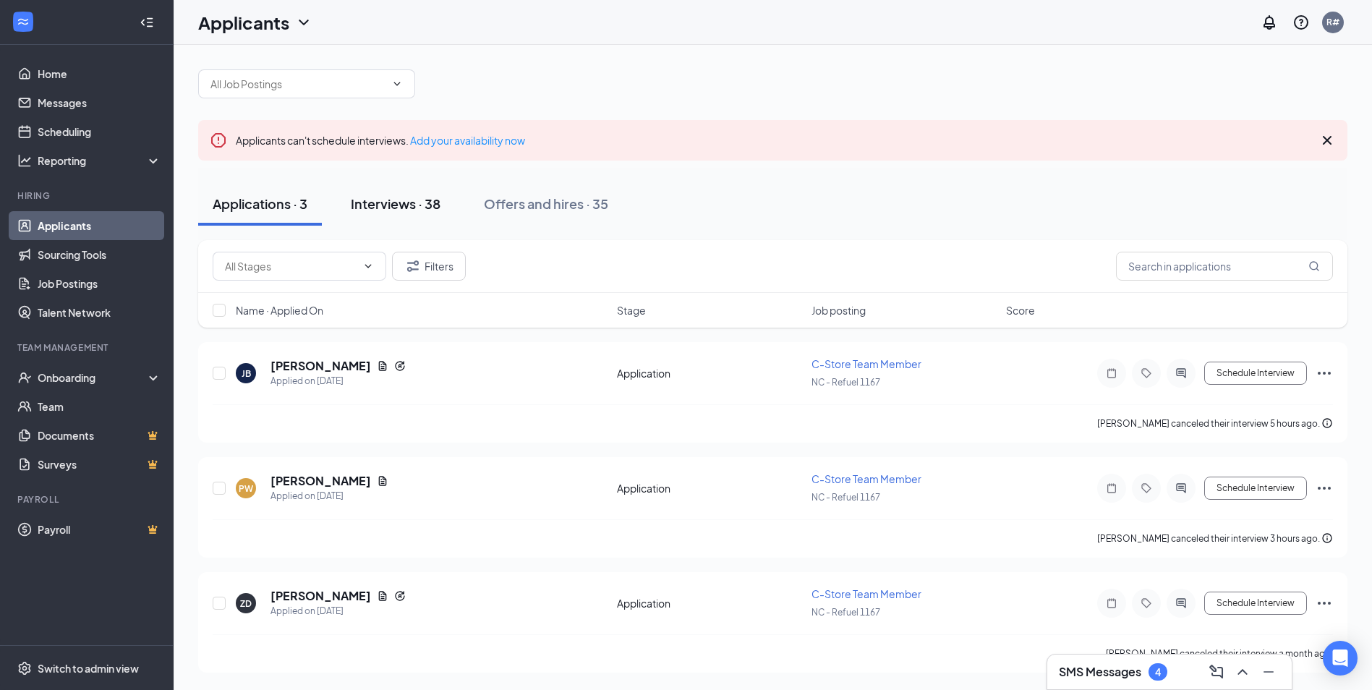
click at [422, 213] on button "Interviews · 38" at bounding box center [395, 203] width 119 height 43
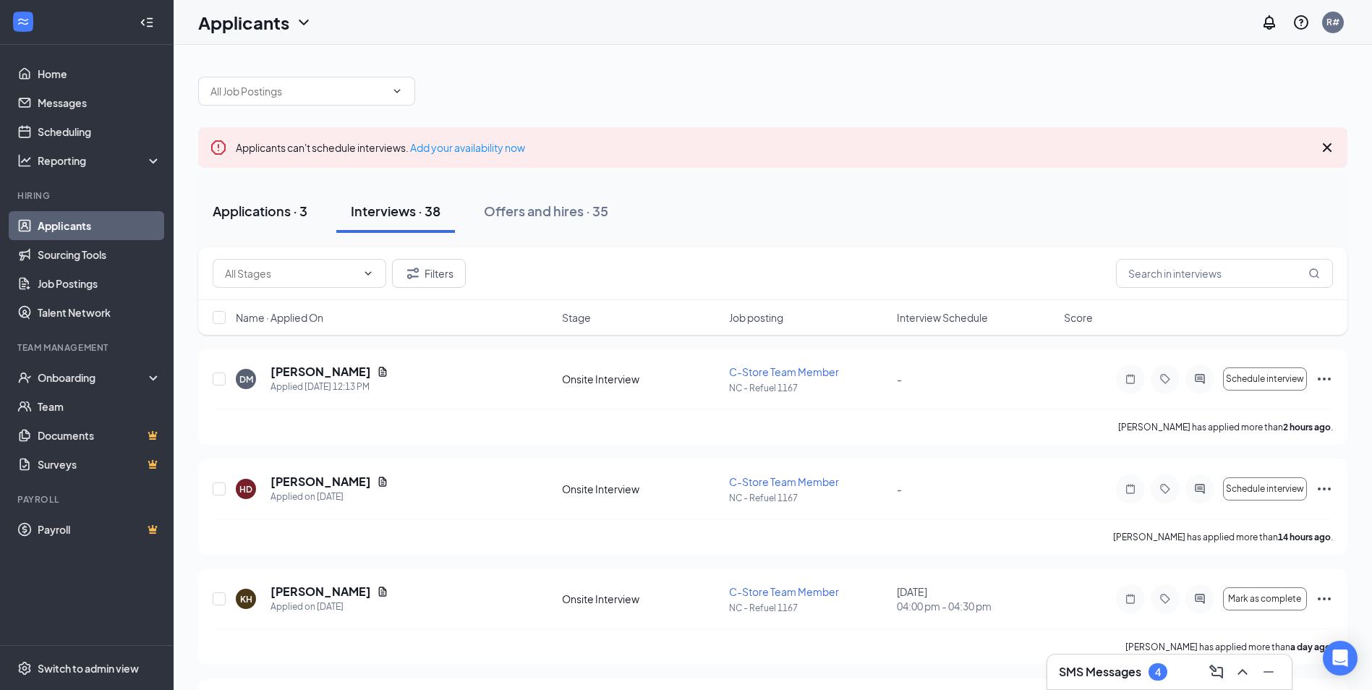
click at [310, 211] on button "Applications · 3" at bounding box center [260, 211] width 124 height 43
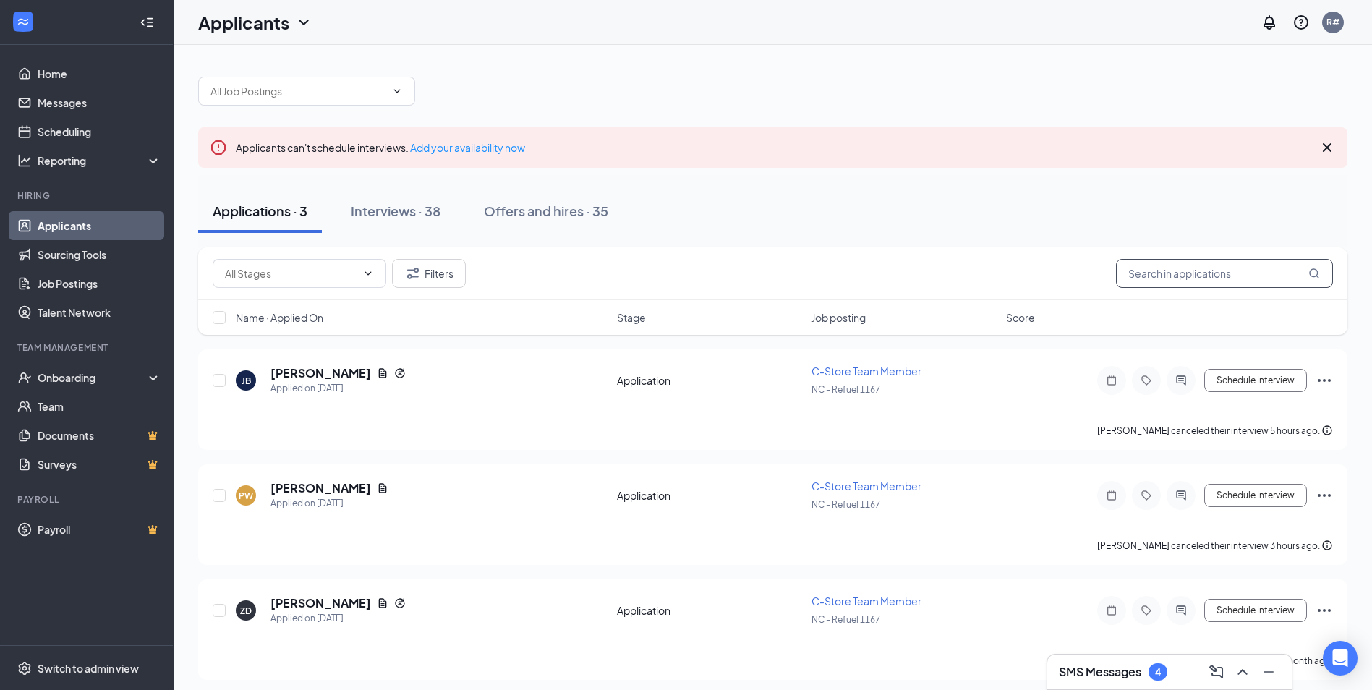
click at [1221, 281] on input "text" at bounding box center [1224, 273] width 217 height 29
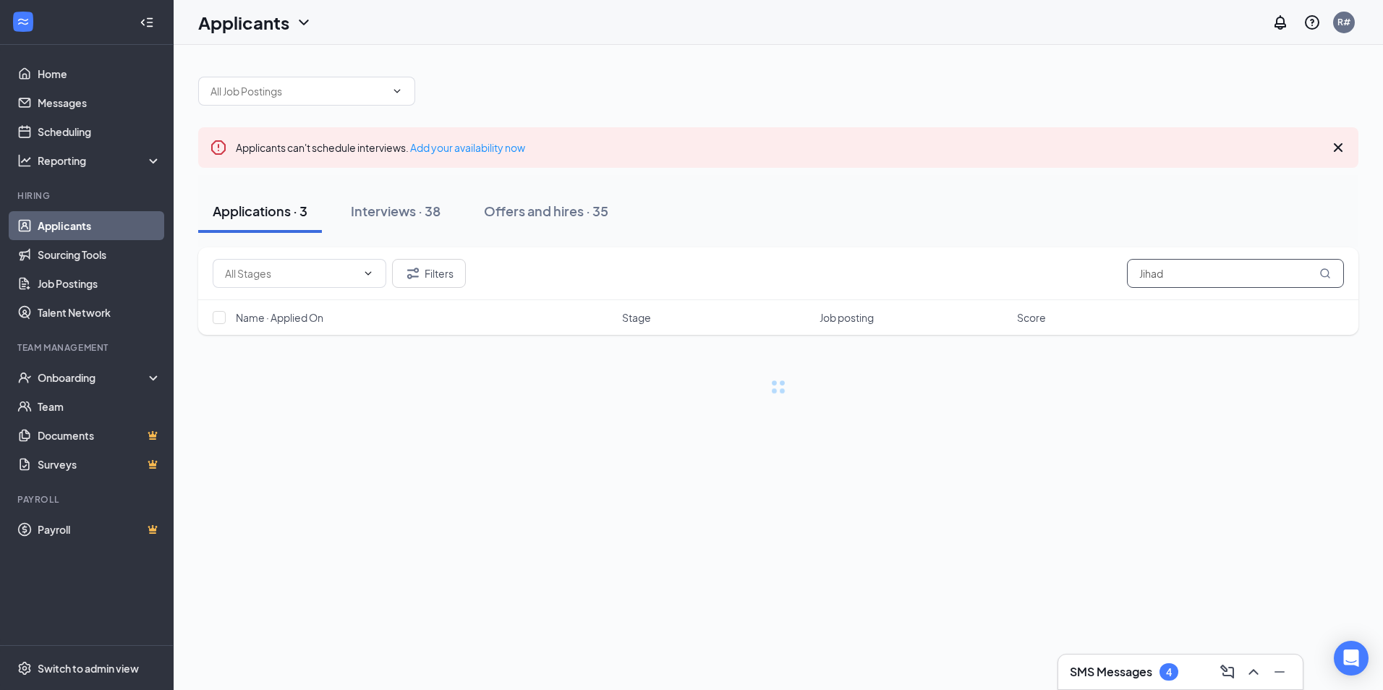
type input "Jihad"
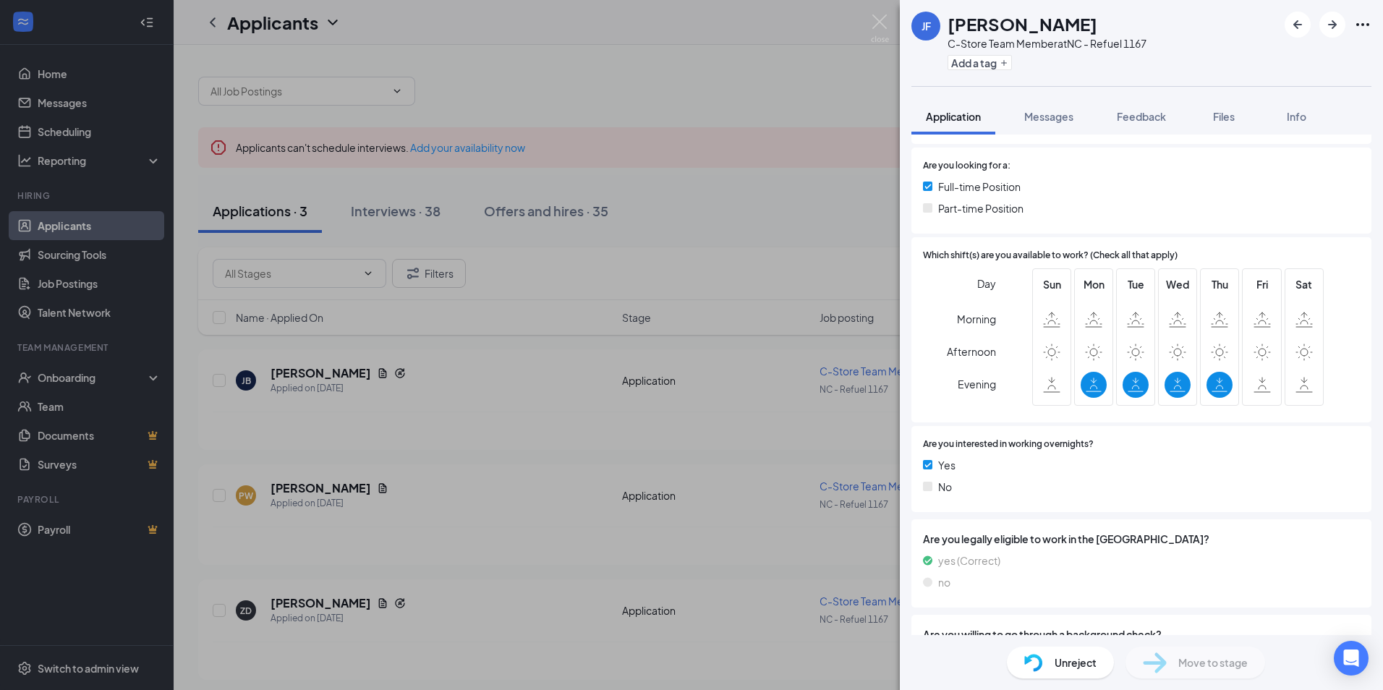
scroll to position [361, 0]
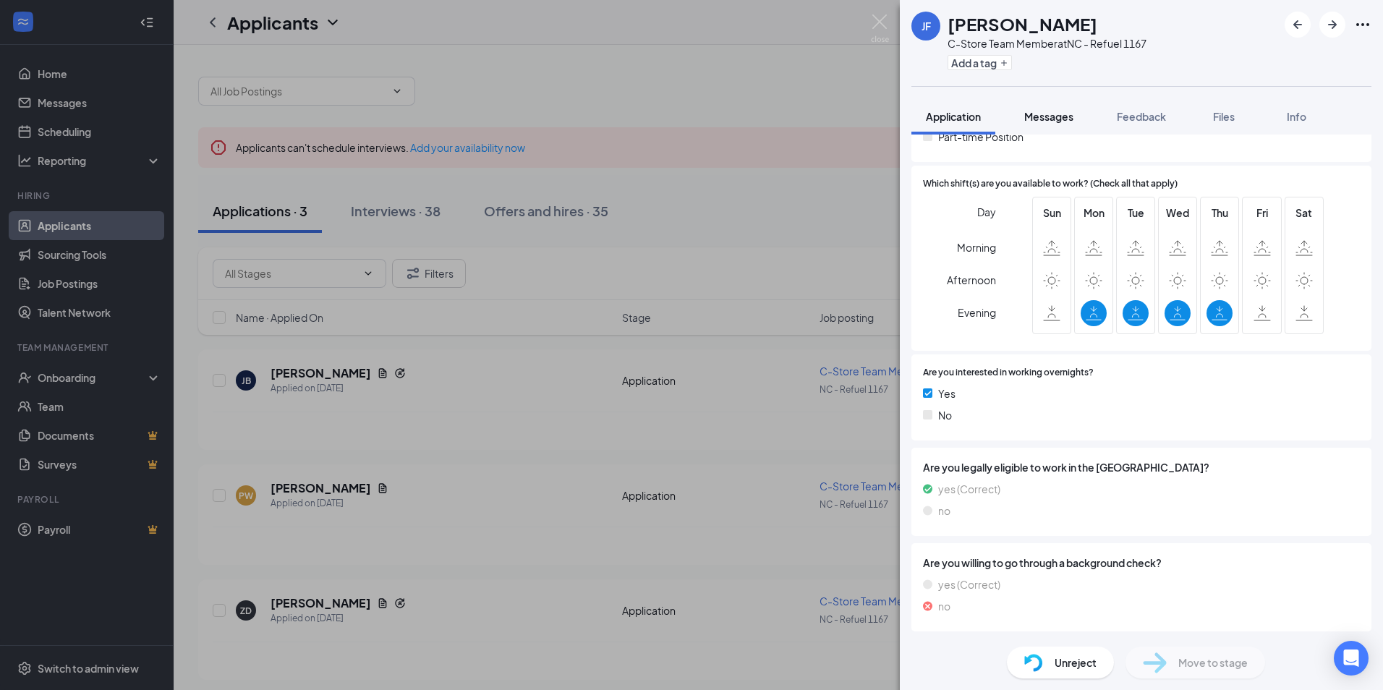
click at [1045, 124] on button "Messages" at bounding box center [1049, 116] width 78 height 36
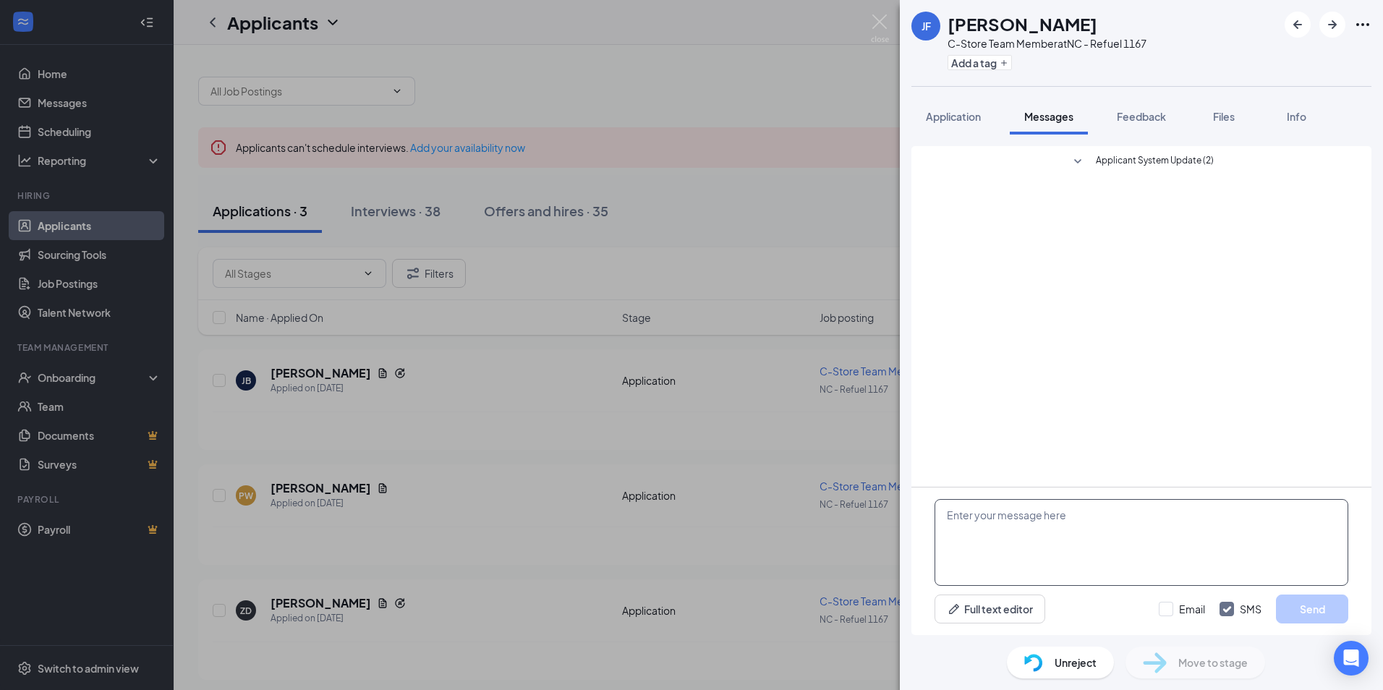
click at [990, 530] on textarea at bounding box center [1142, 542] width 414 height 87
type textarea "y"
type textarea "You have been rejected because you refused the background check."
click at [1324, 608] on button "Send" at bounding box center [1312, 609] width 72 height 29
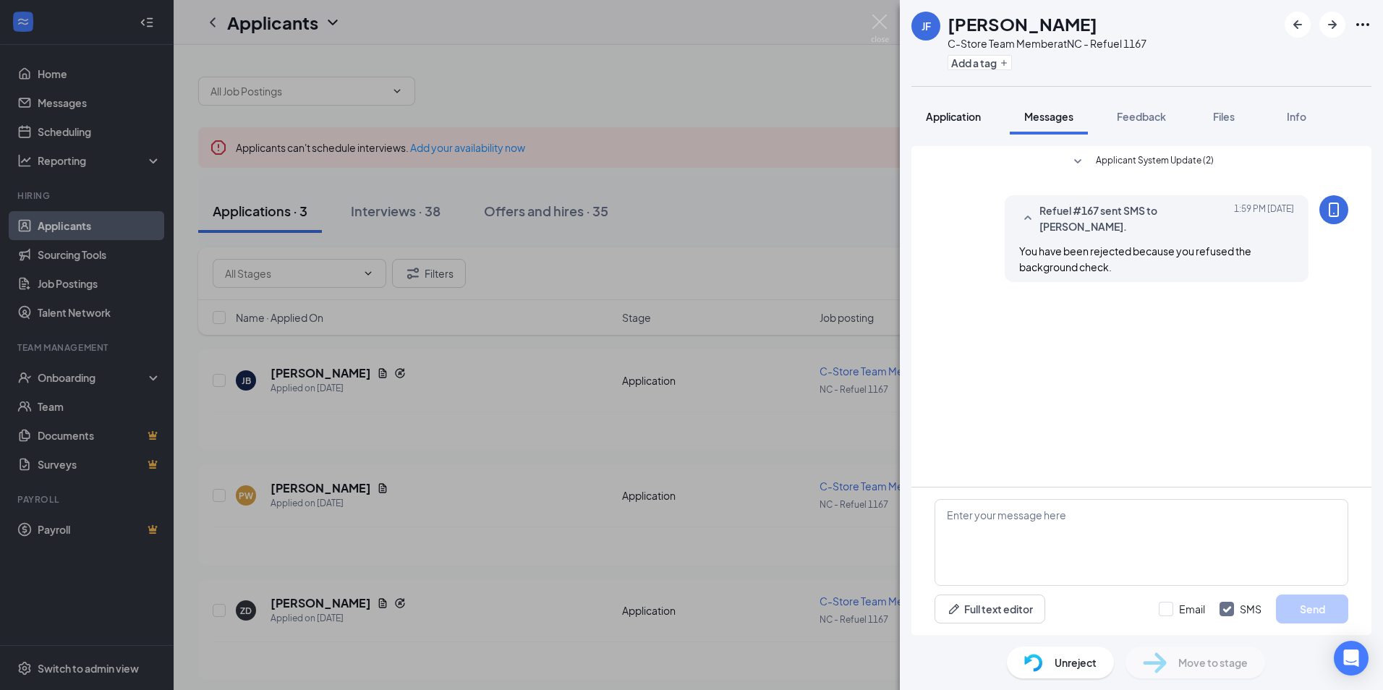
click at [938, 113] on span "Application" at bounding box center [953, 116] width 55 height 13
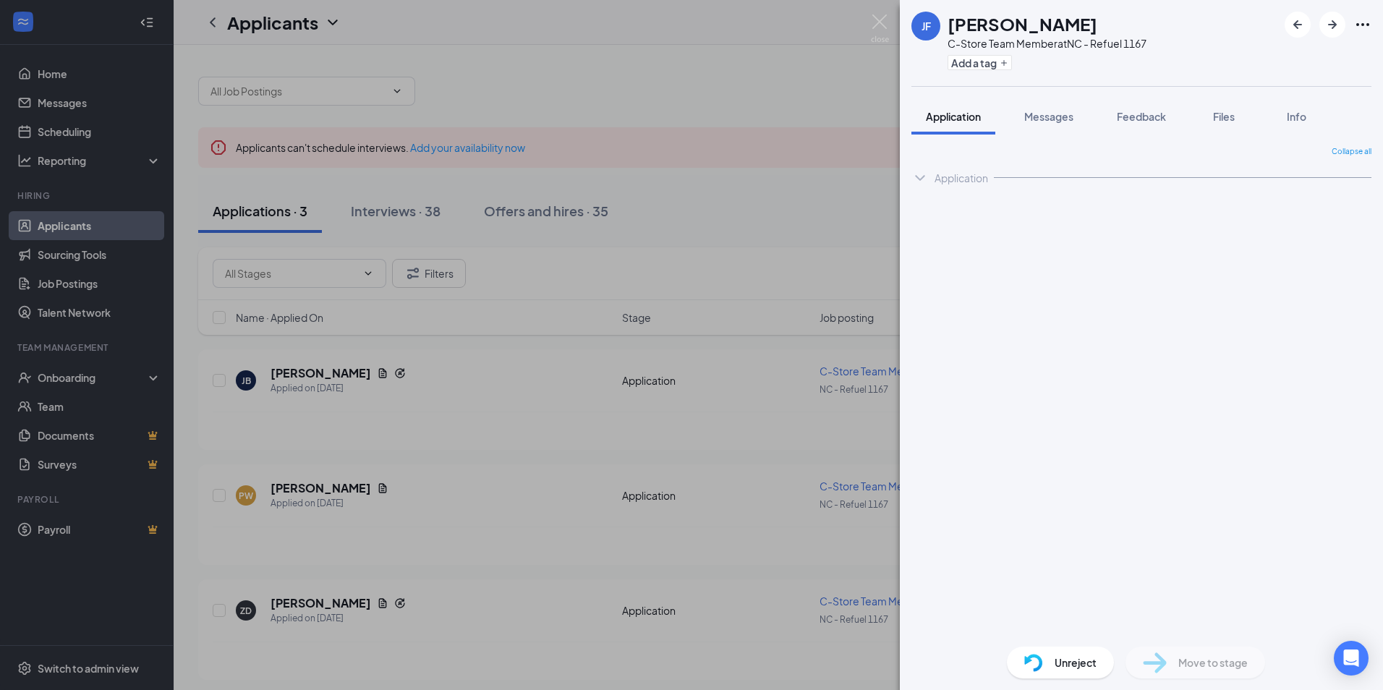
click at [956, 121] on span "Application" at bounding box center [953, 116] width 55 height 13
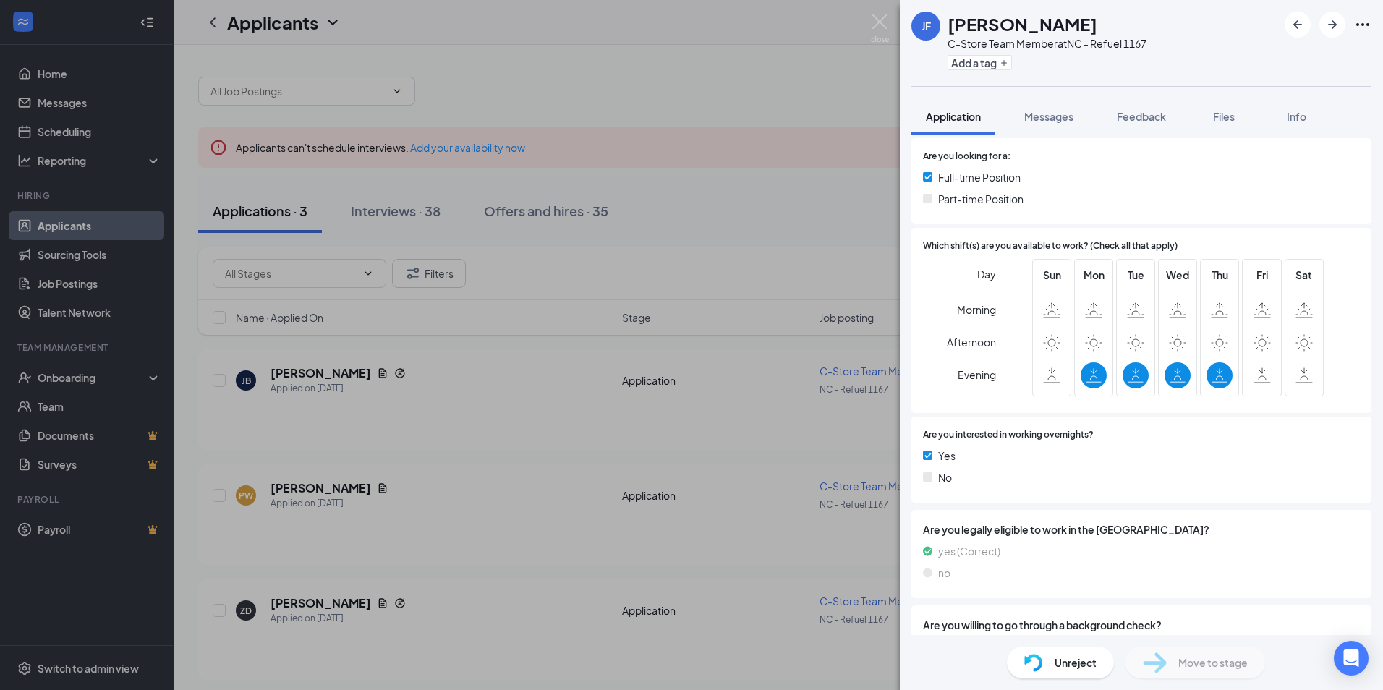
scroll to position [361, 0]
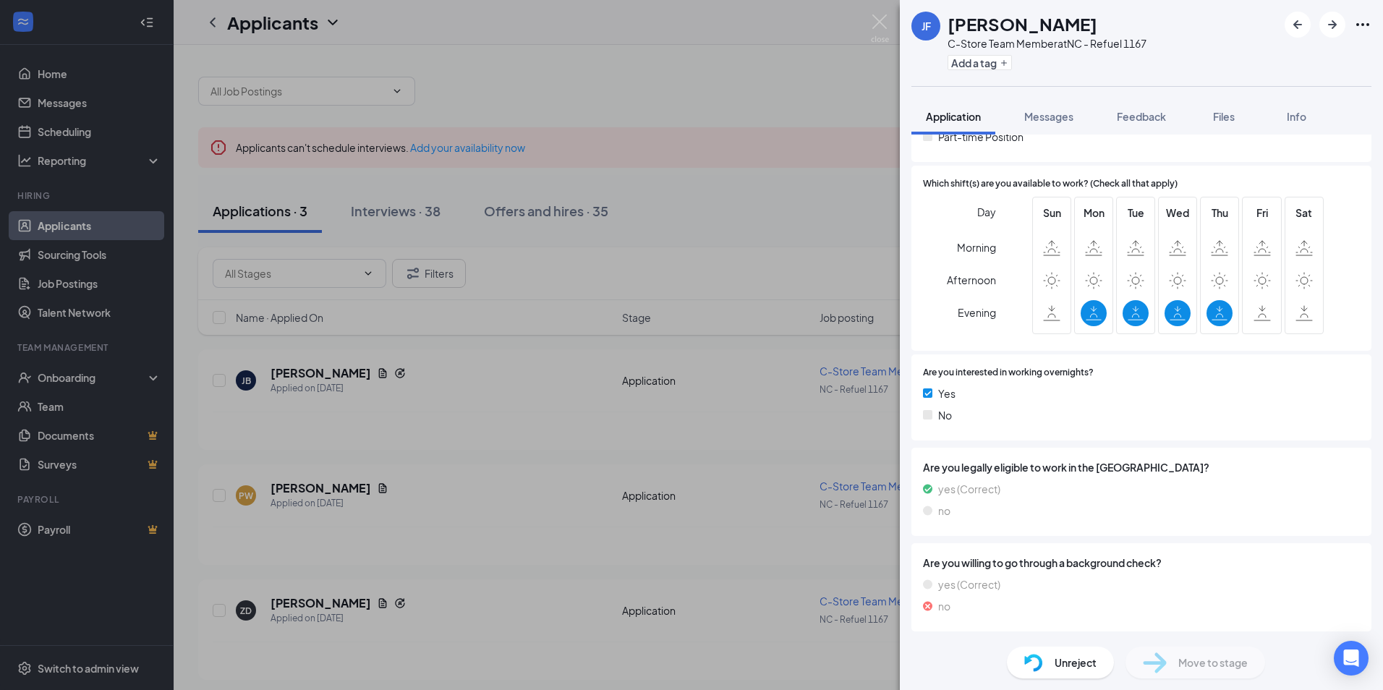
click at [927, 606] on img at bounding box center [927, 606] width 9 height 16
click at [1093, 668] on span "Unreject" at bounding box center [1076, 663] width 42 height 16
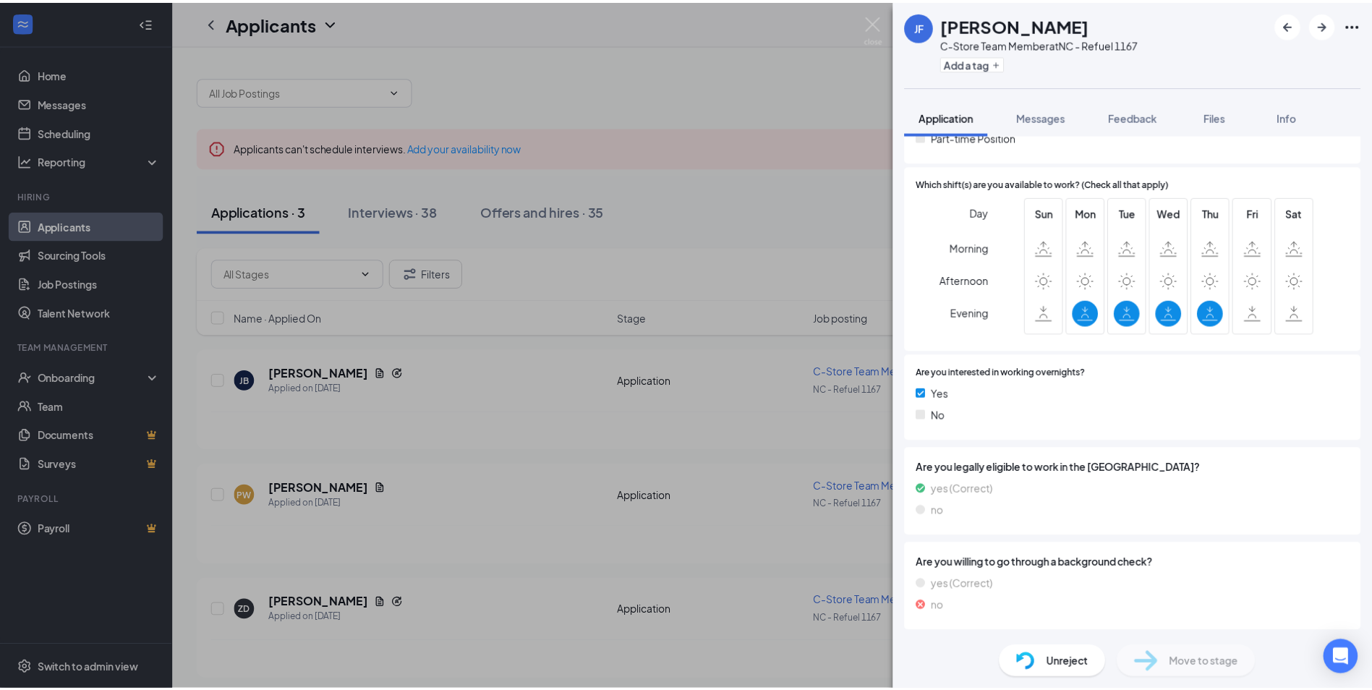
scroll to position [355, 0]
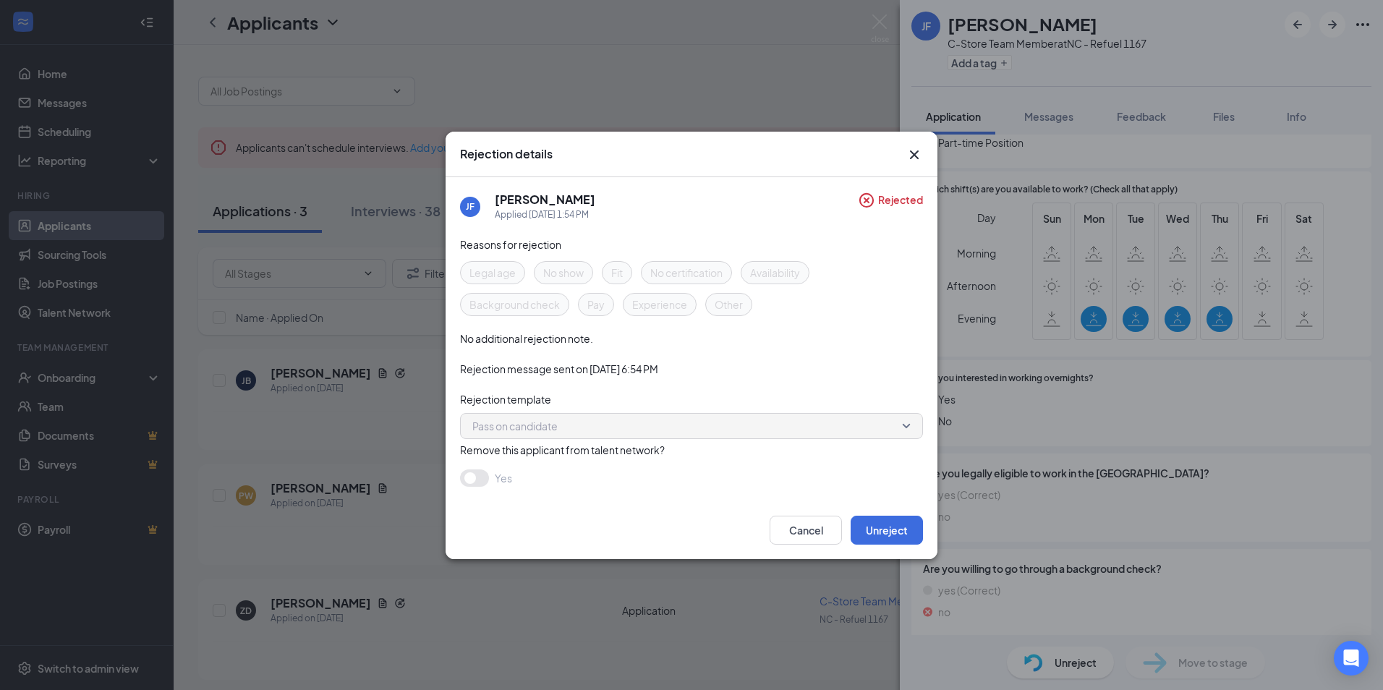
click at [915, 152] on icon "Cross" at bounding box center [914, 154] width 17 height 17
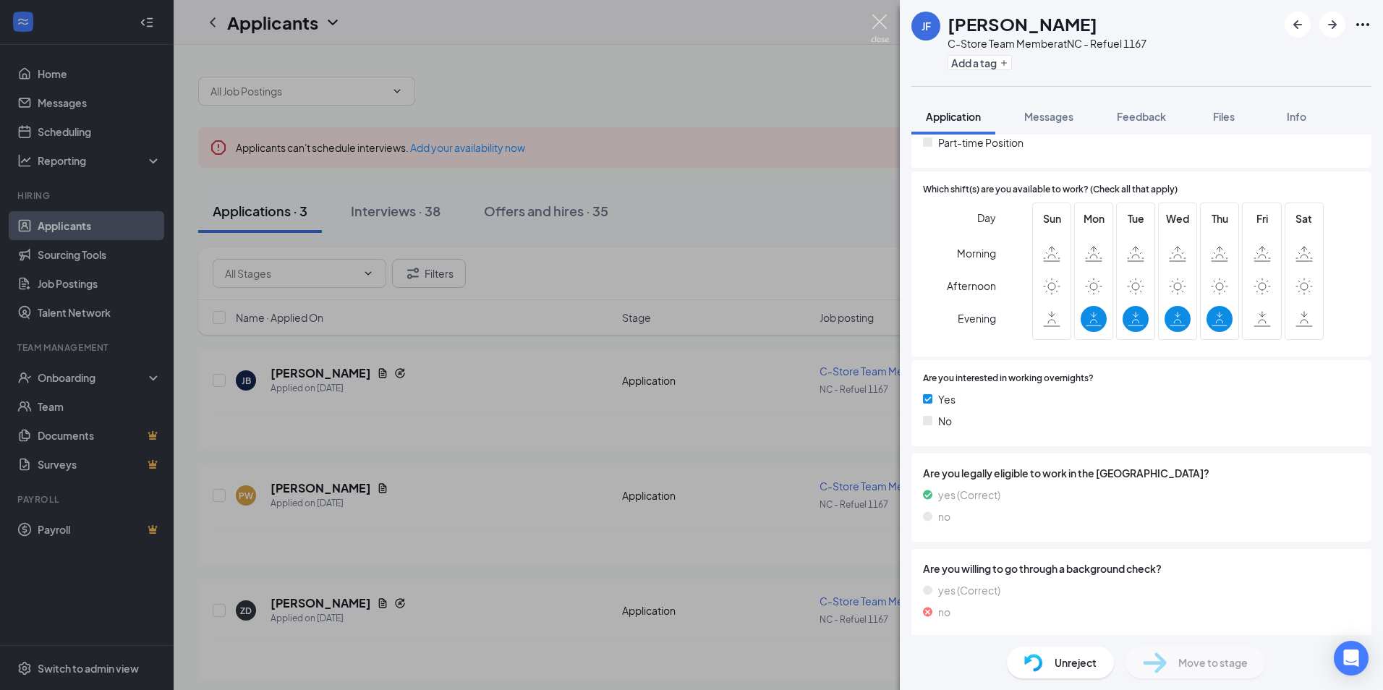
click at [885, 20] on img at bounding box center [880, 28] width 18 height 28
